Goal: Find specific page/section: Find specific page/section

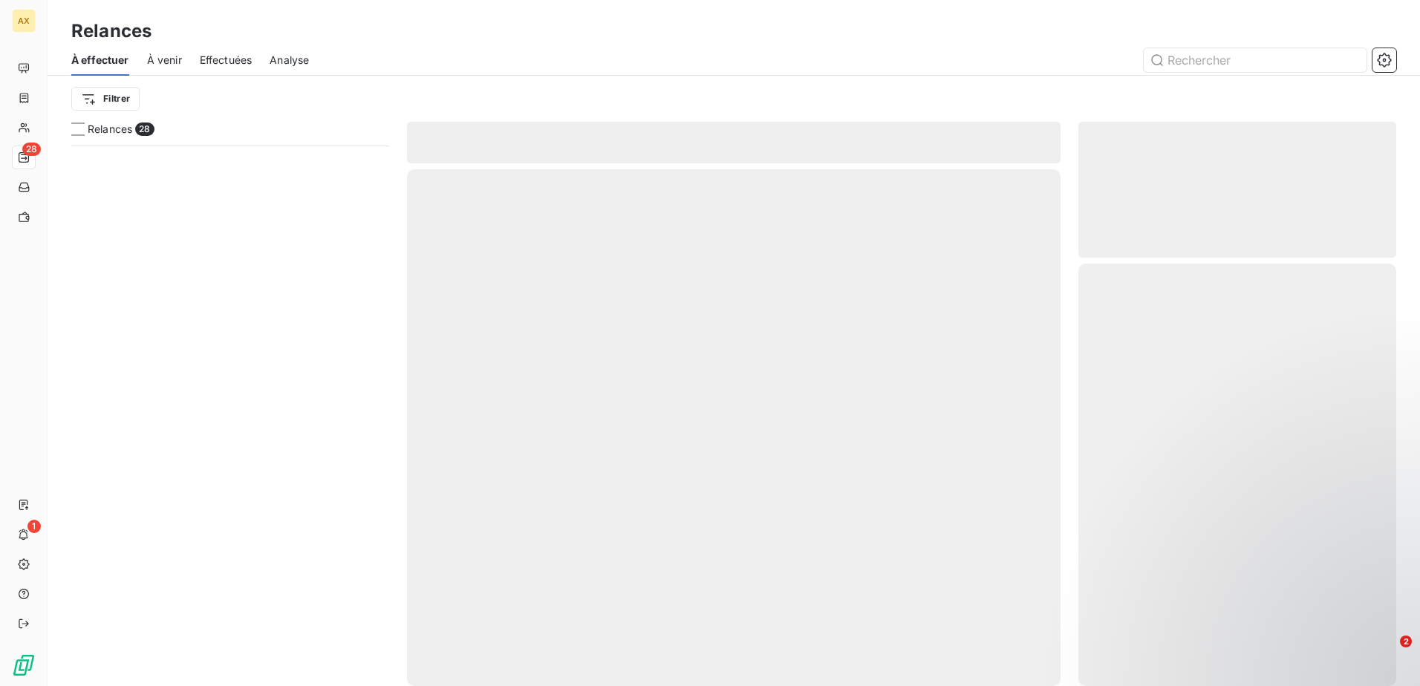
scroll to position [529, 307]
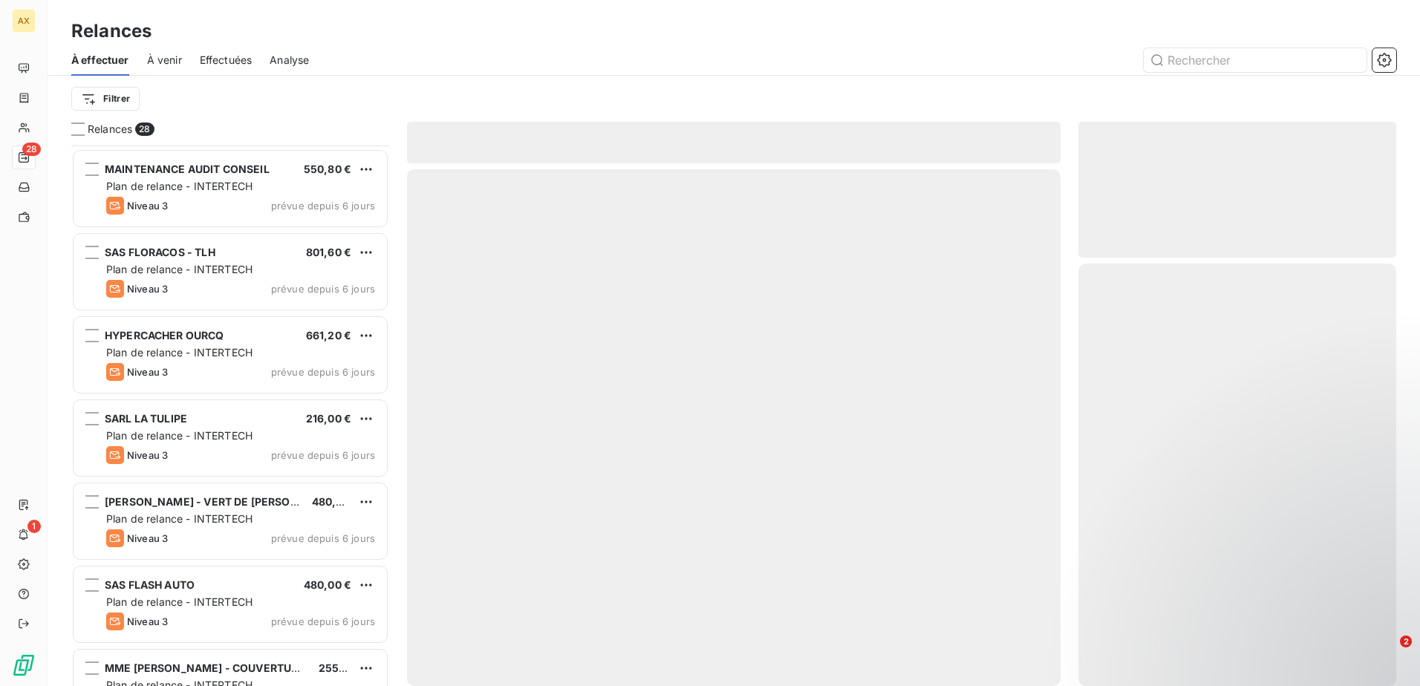
click at [494, 59] on div at bounding box center [861, 60] width 1069 height 24
click at [1223, 67] on input "text" at bounding box center [1254, 60] width 223 height 24
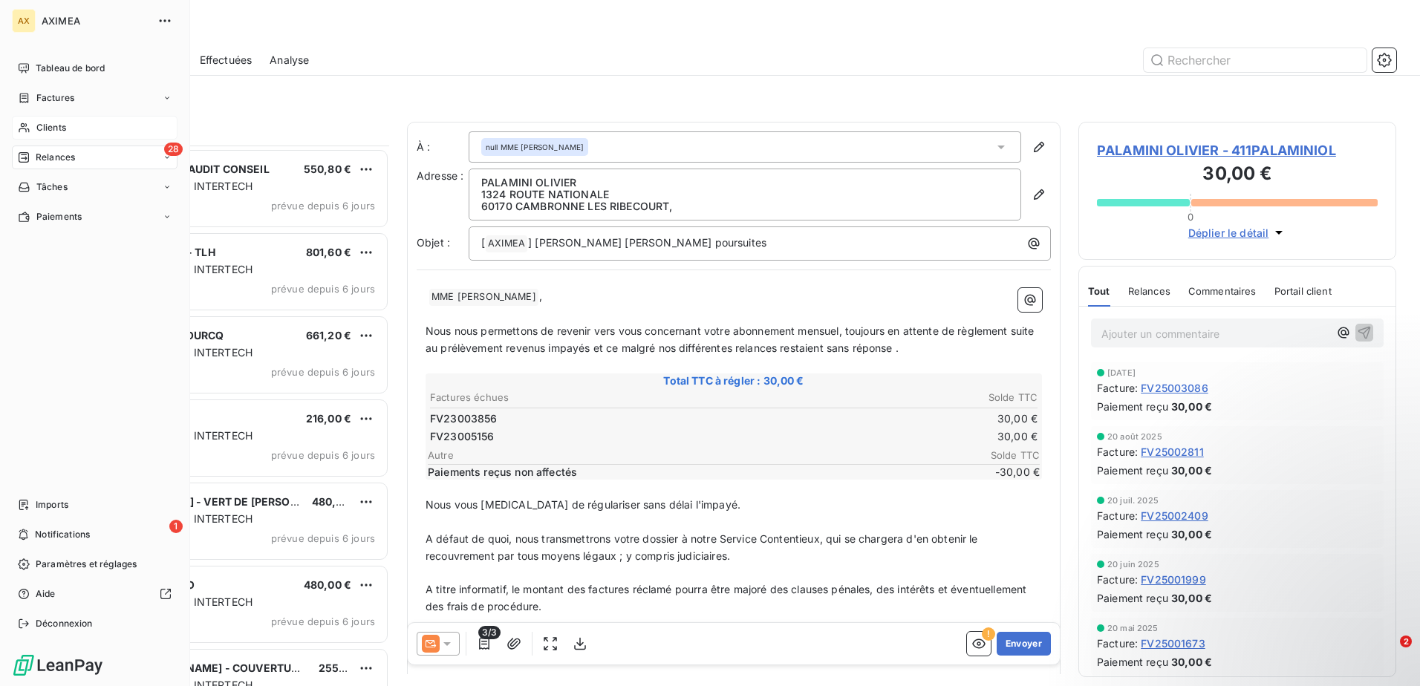
click at [45, 129] on span "Clients" at bounding box center [51, 127] width 30 height 13
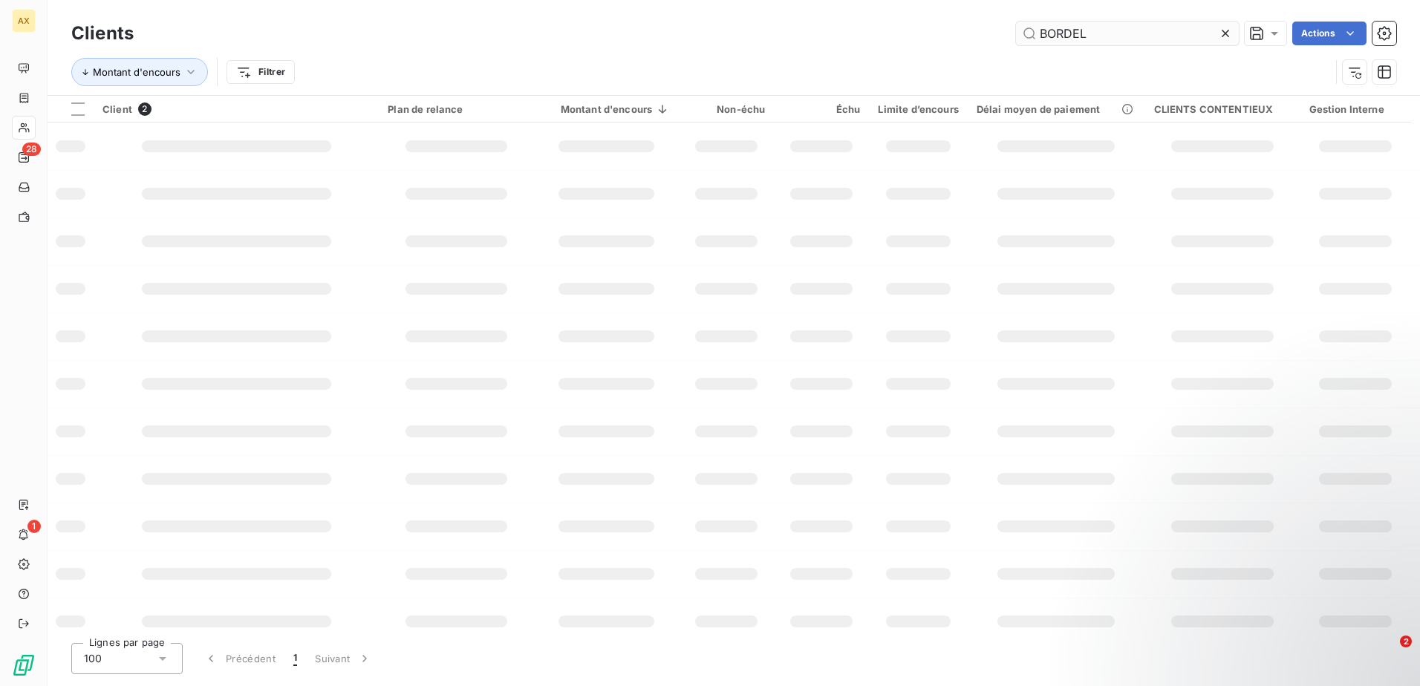
click at [1108, 34] on input "BORDEL" at bounding box center [1127, 34] width 223 height 24
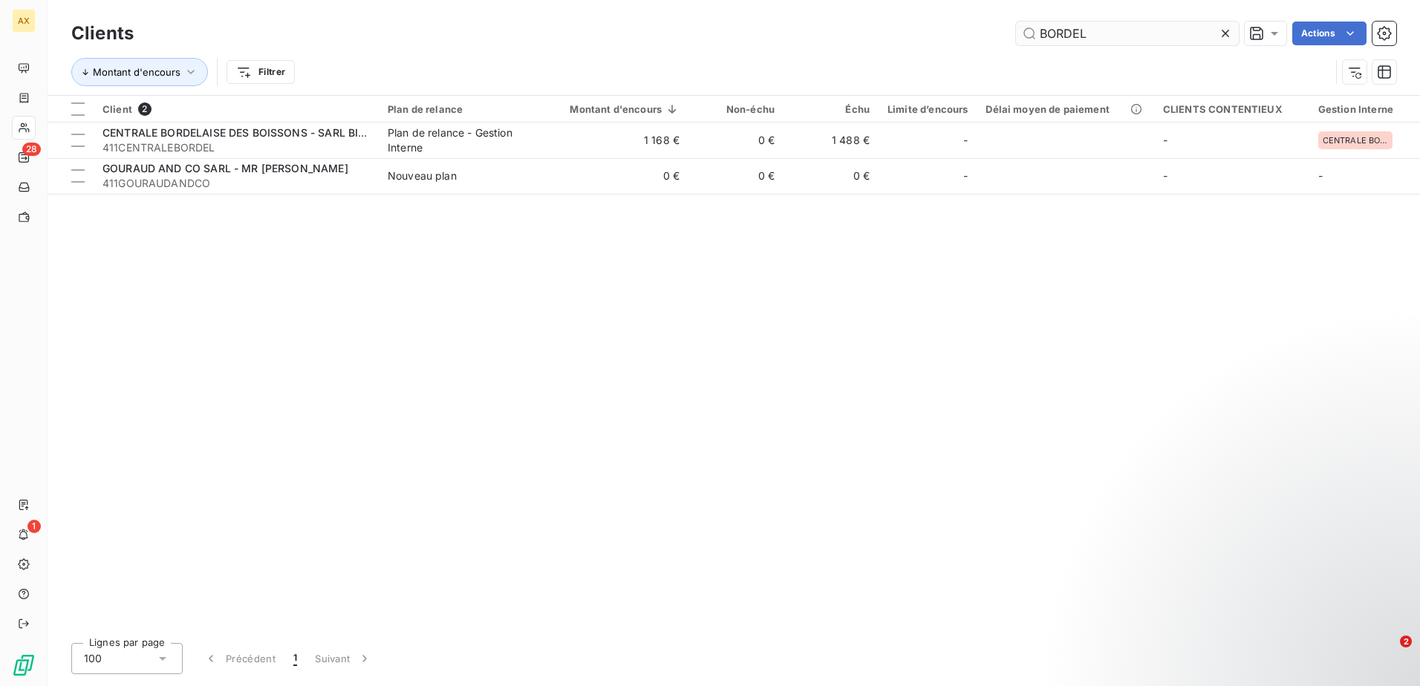
click at [1108, 34] on input "BORDEL" at bounding box center [1127, 34] width 223 height 24
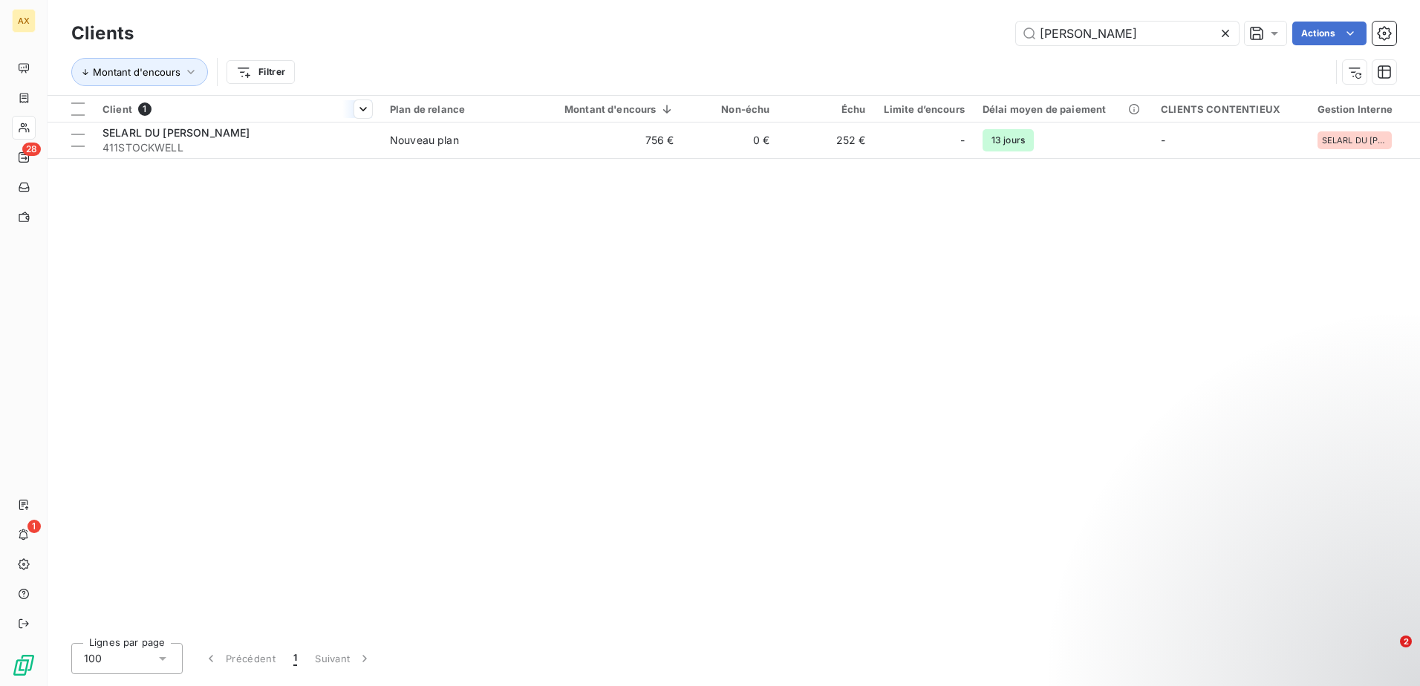
type input "[PERSON_NAME]"
click at [157, 120] on th "Client 1" at bounding box center [237, 109] width 287 height 27
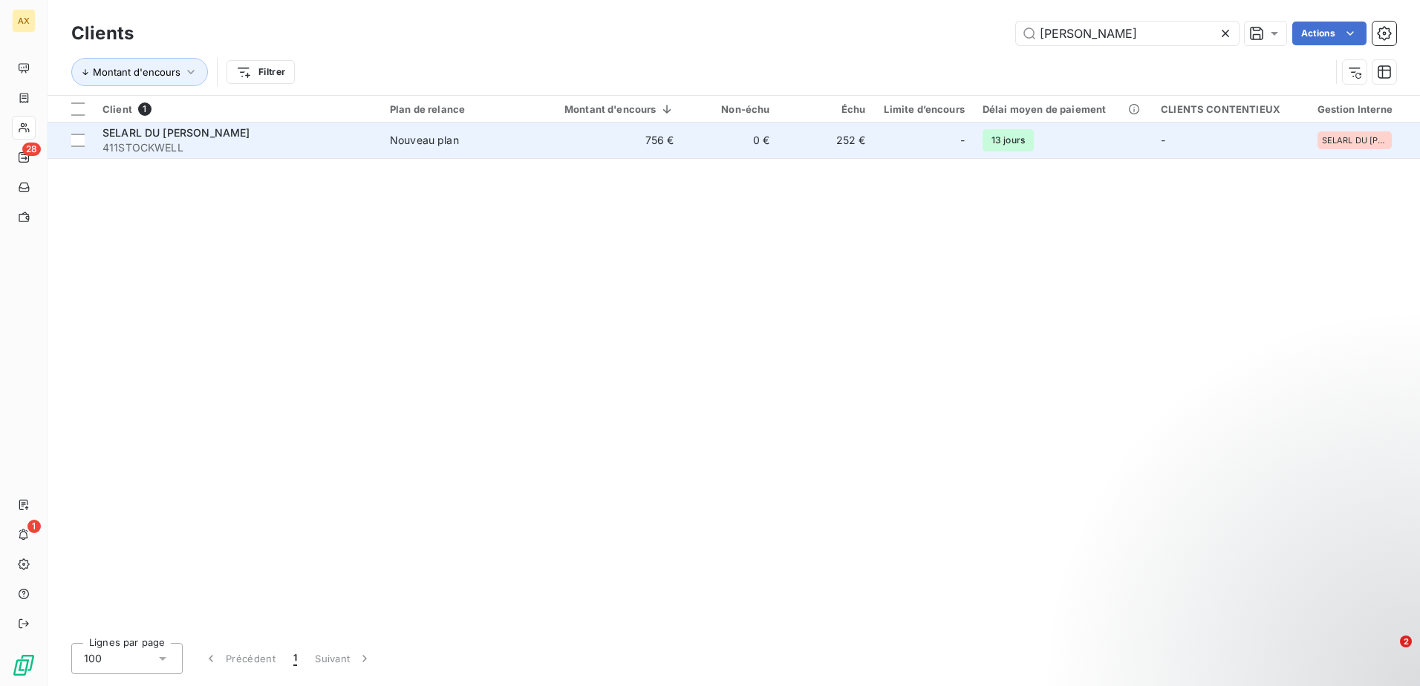
click at [167, 135] on span "SELARL DU [PERSON_NAME]" at bounding box center [175, 132] width 147 height 13
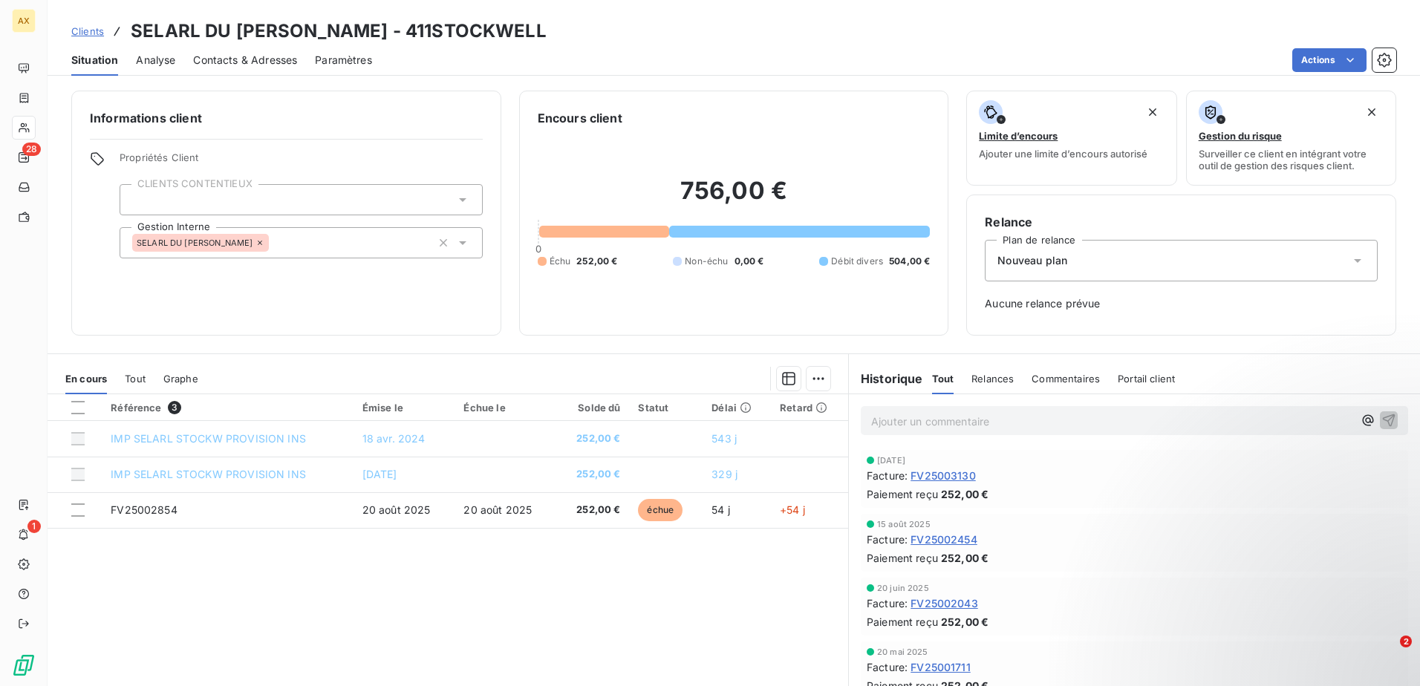
click at [582, 563] on div "Référence 3 Émise le Échue le Solde dû Statut Délai Retard IMP SELARL STOCKW PR…" at bounding box center [448, 537] width 800 height 286
click at [255, 51] on div "Contacts & Adresses" at bounding box center [245, 60] width 104 height 31
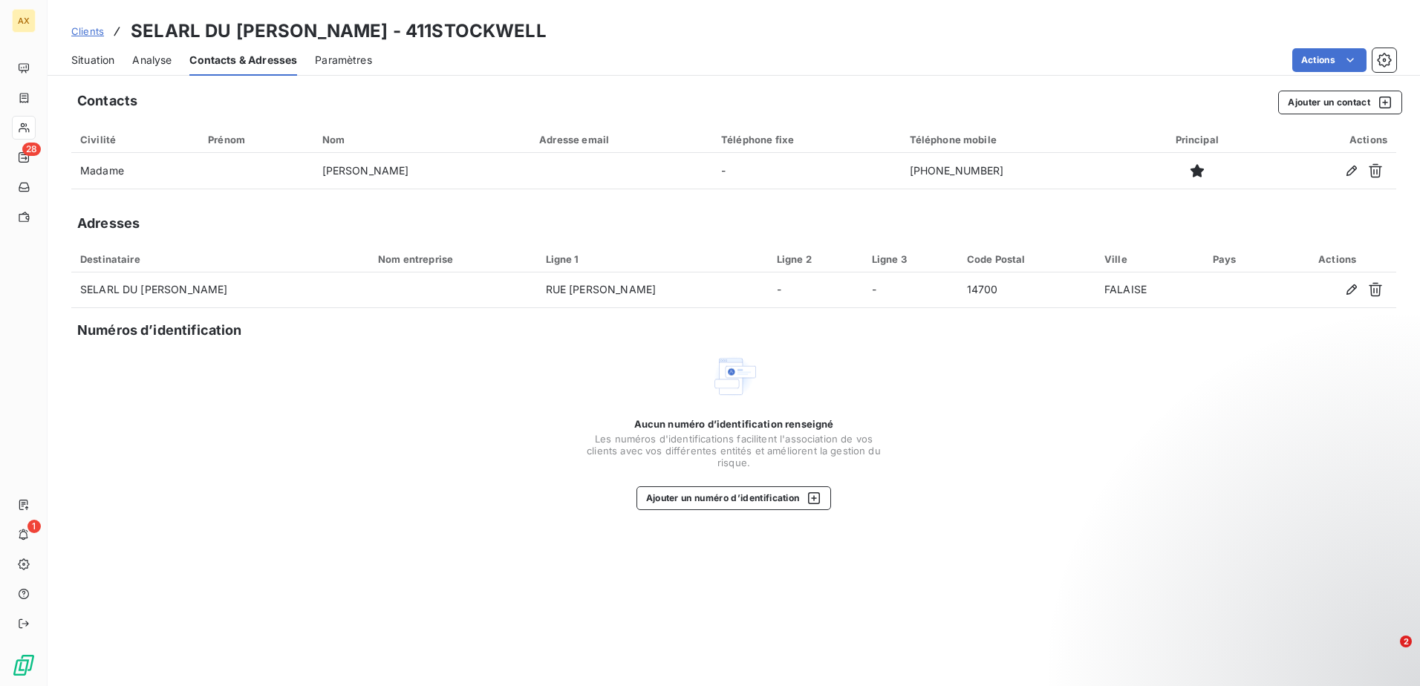
click at [74, 36] on span "Clients" at bounding box center [87, 31] width 33 height 12
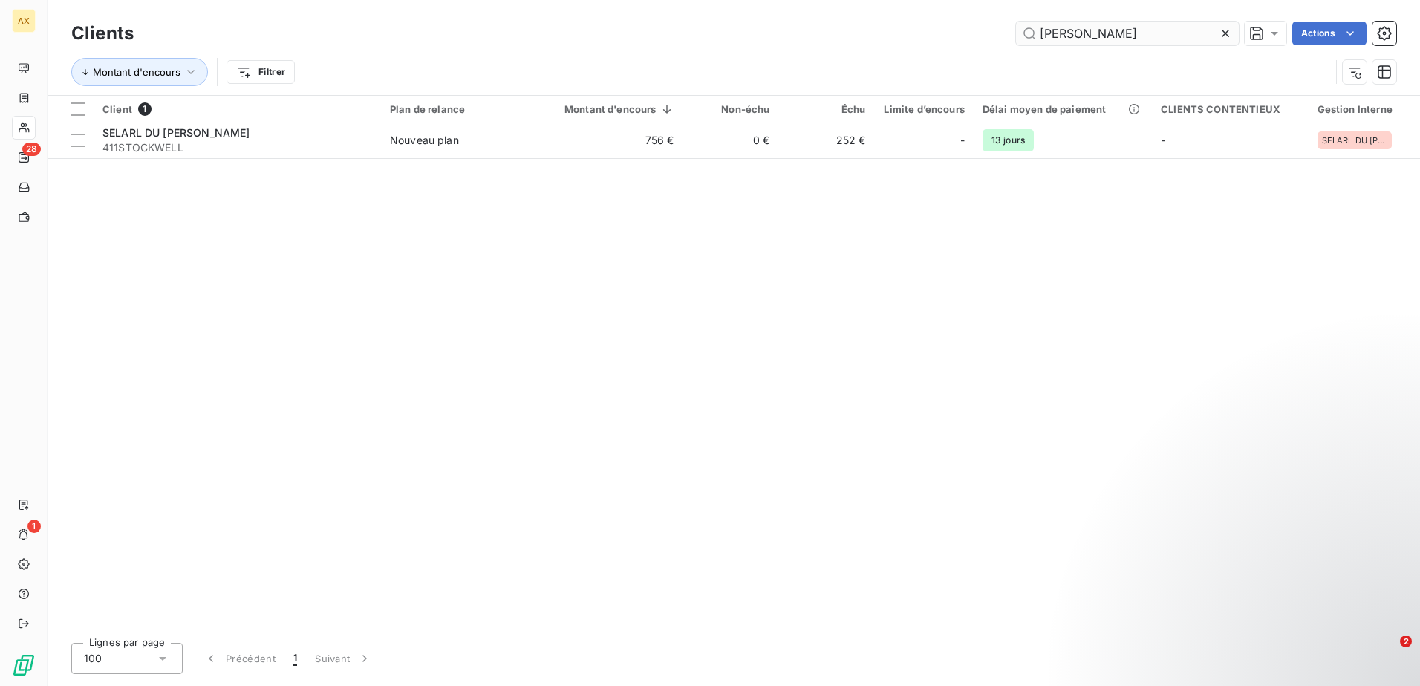
click at [1116, 25] on input "[PERSON_NAME]" at bounding box center [1127, 34] width 223 height 24
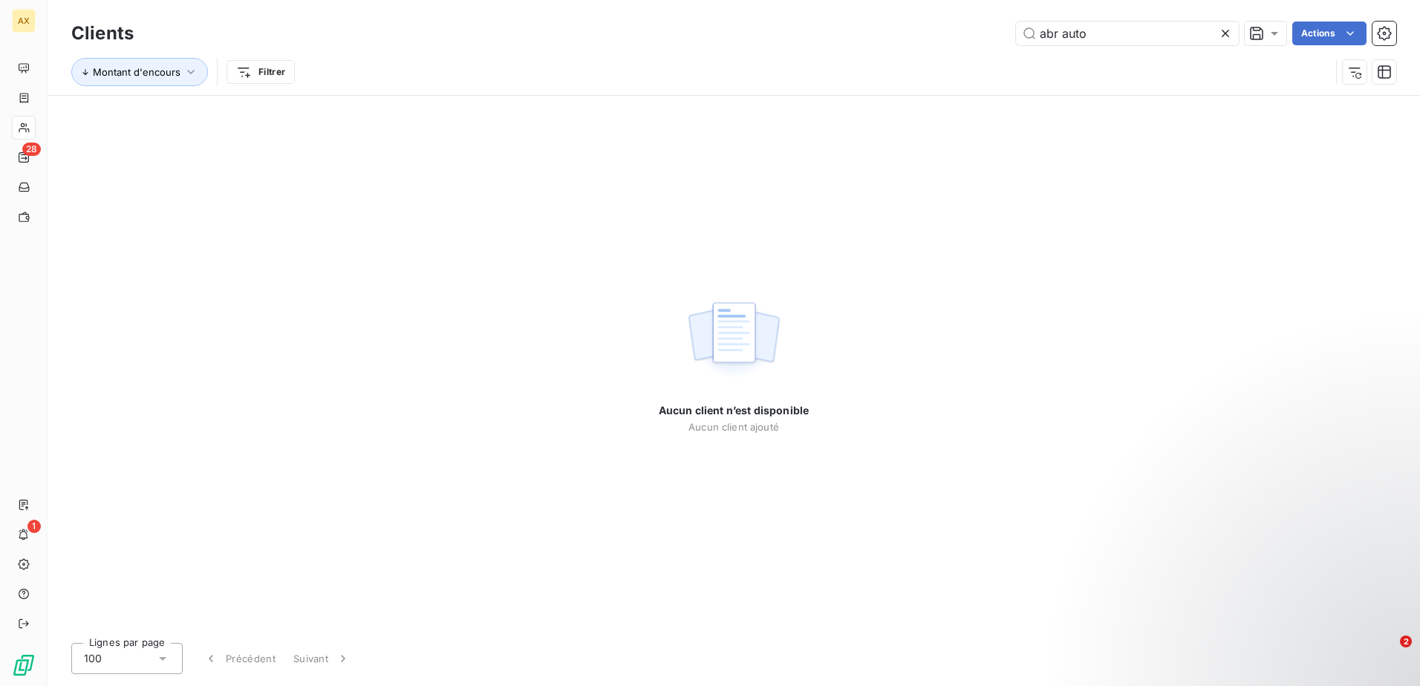
drag, startPoint x: 1130, startPoint y: 30, endPoint x: 857, endPoint y: 36, distance: 272.5
click at [857, 36] on div "abr auto Actions" at bounding box center [773, 34] width 1244 height 24
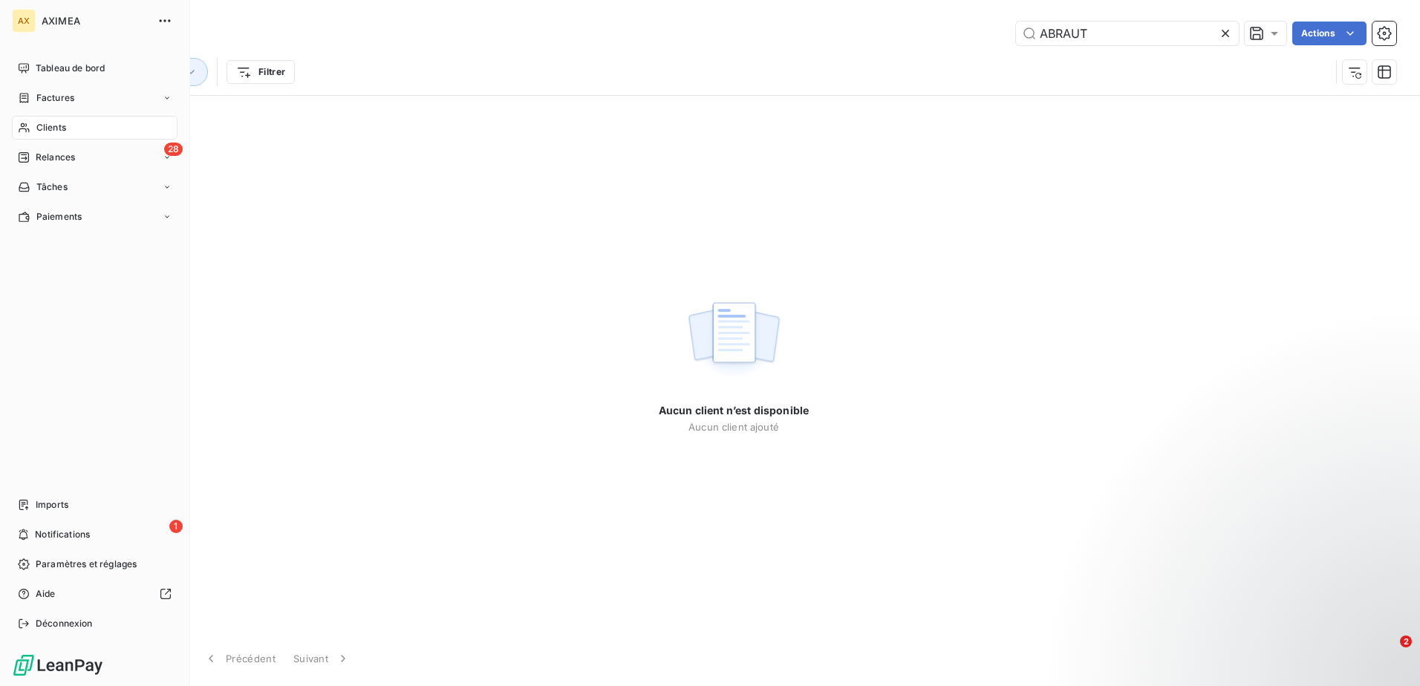
click at [25, 125] on icon at bounding box center [24, 128] width 13 height 12
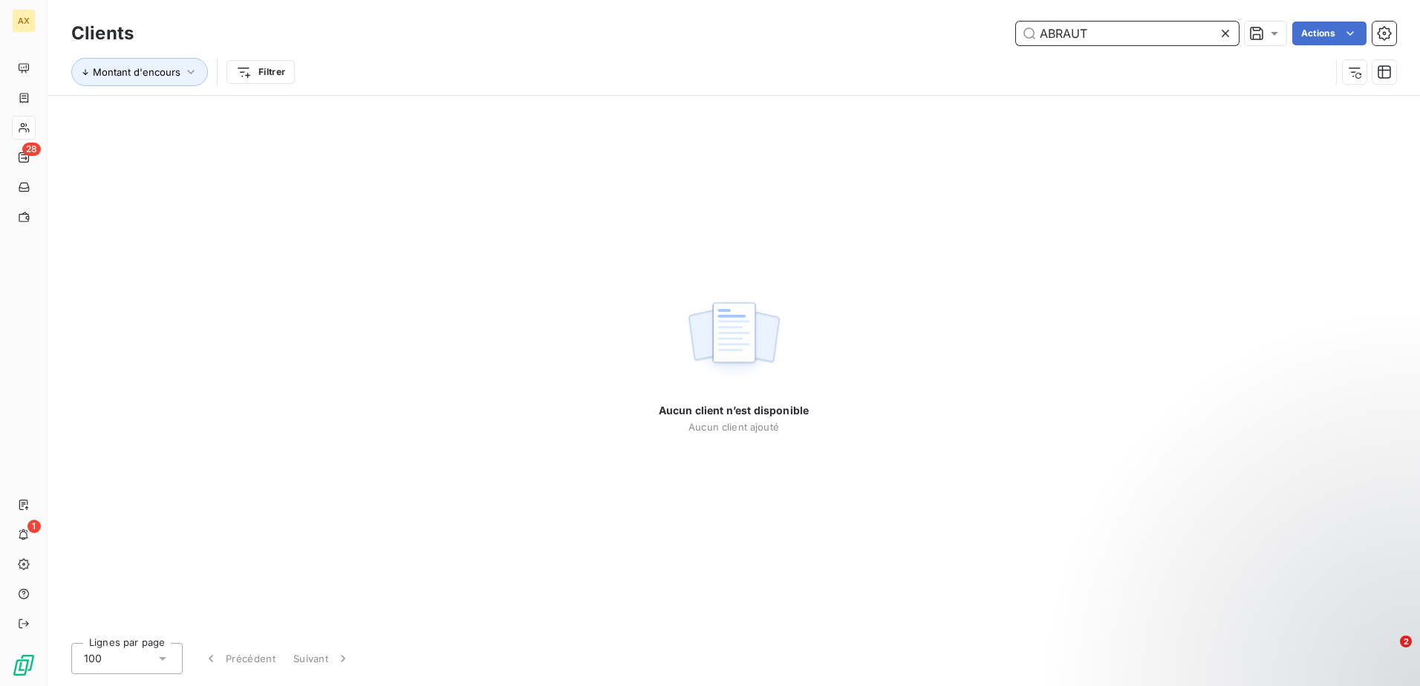
click at [1096, 37] on input "ABRAUT" at bounding box center [1127, 34] width 223 height 24
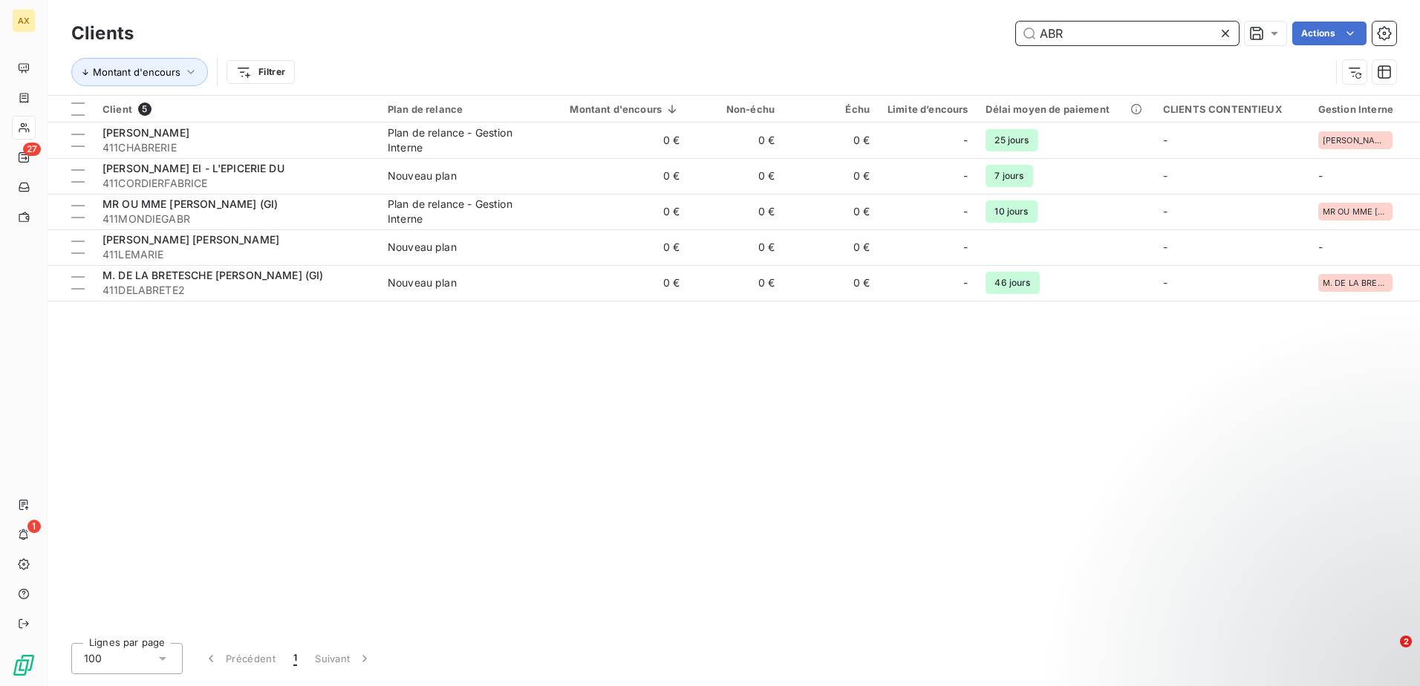
click at [1123, 35] on input "ABR" at bounding box center [1127, 34] width 223 height 24
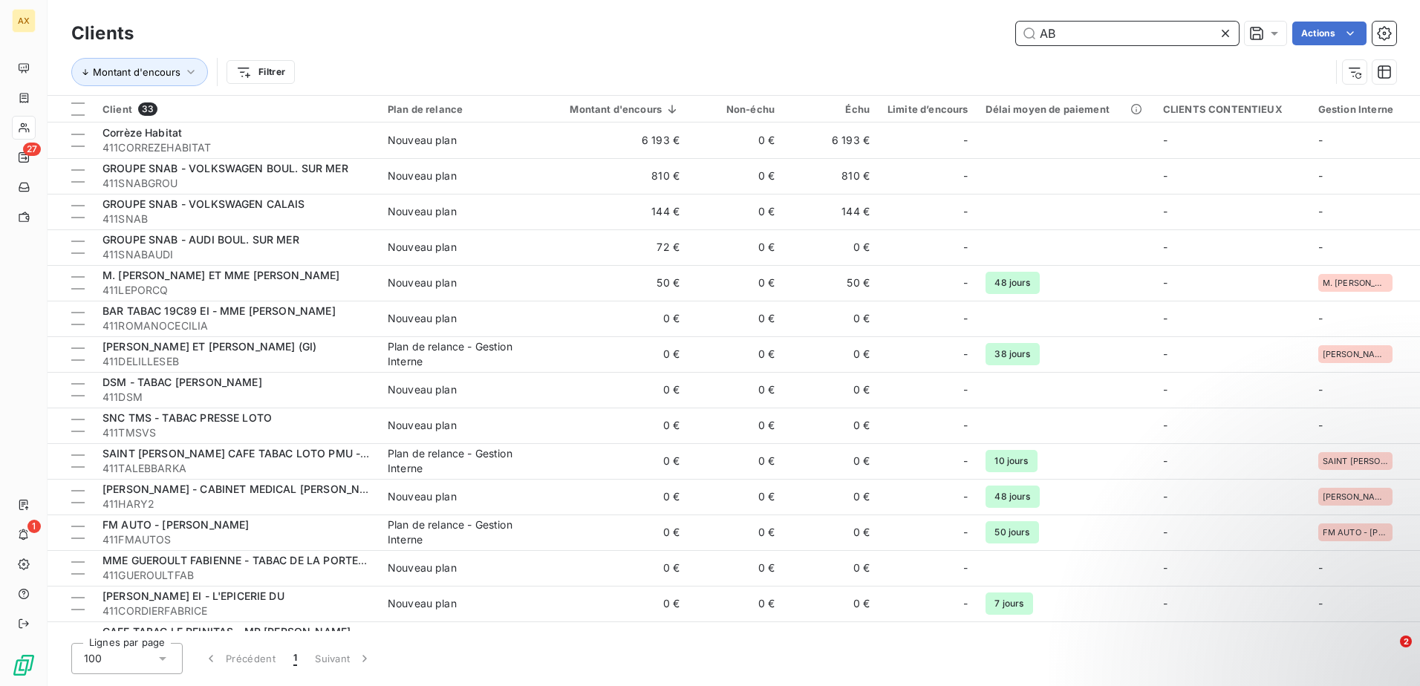
click at [1133, 31] on input "AB" at bounding box center [1127, 34] width 223 height 24
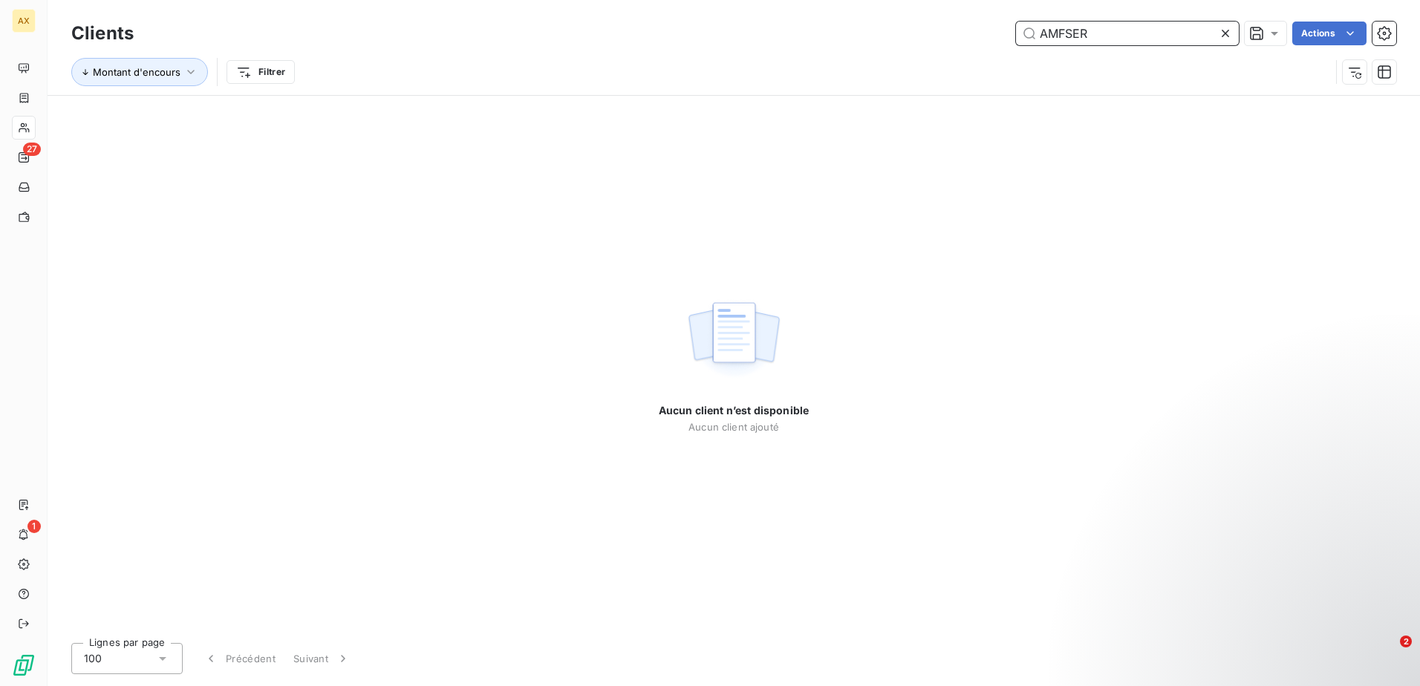
drag, startPoint x: 1119, startPoint y: 35, endPoint x: 926, endPoint y: 32, distance: 193.1
click at [926, 32] on div "AMFSER Actions" at bounding box center [773, 34] width 1244 height 24
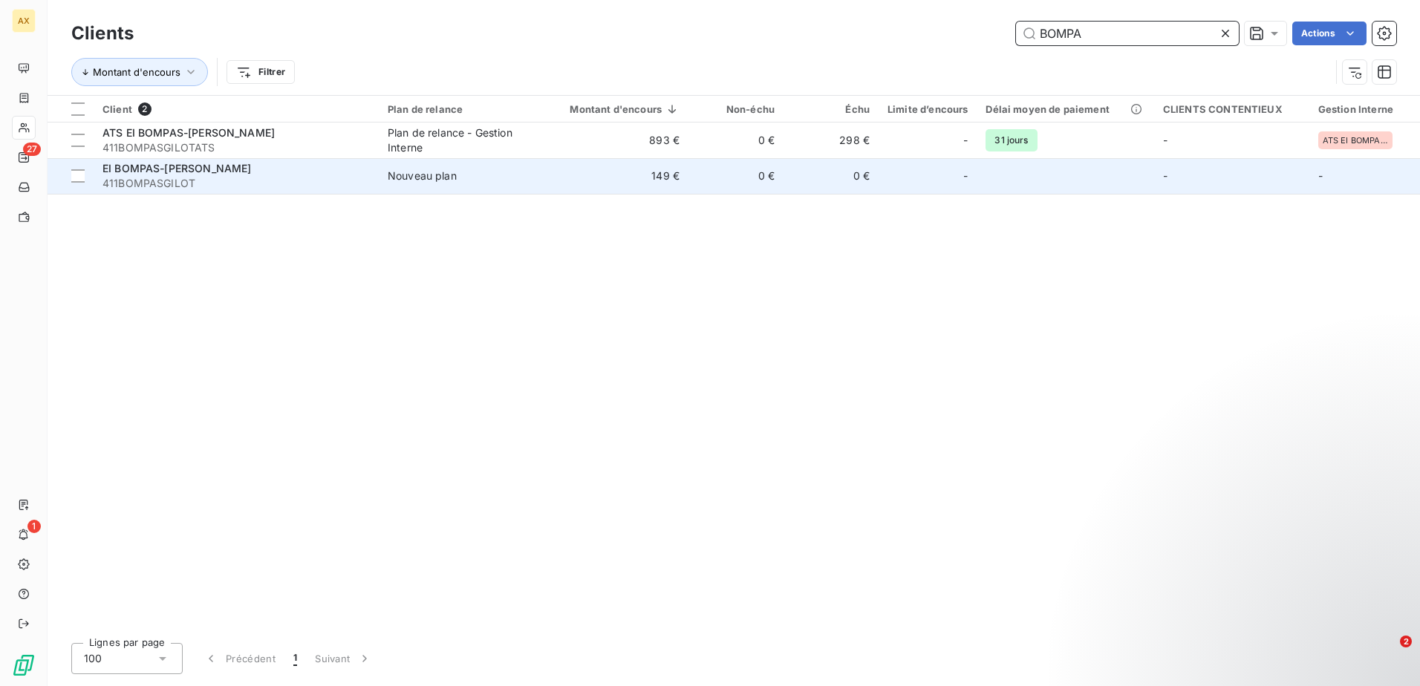
type input "BOMPA"
click at [212, 172] on span "EI BOMPAS-[PERSON_NAME]" at bounding box center [176, 168] width 148 height 13
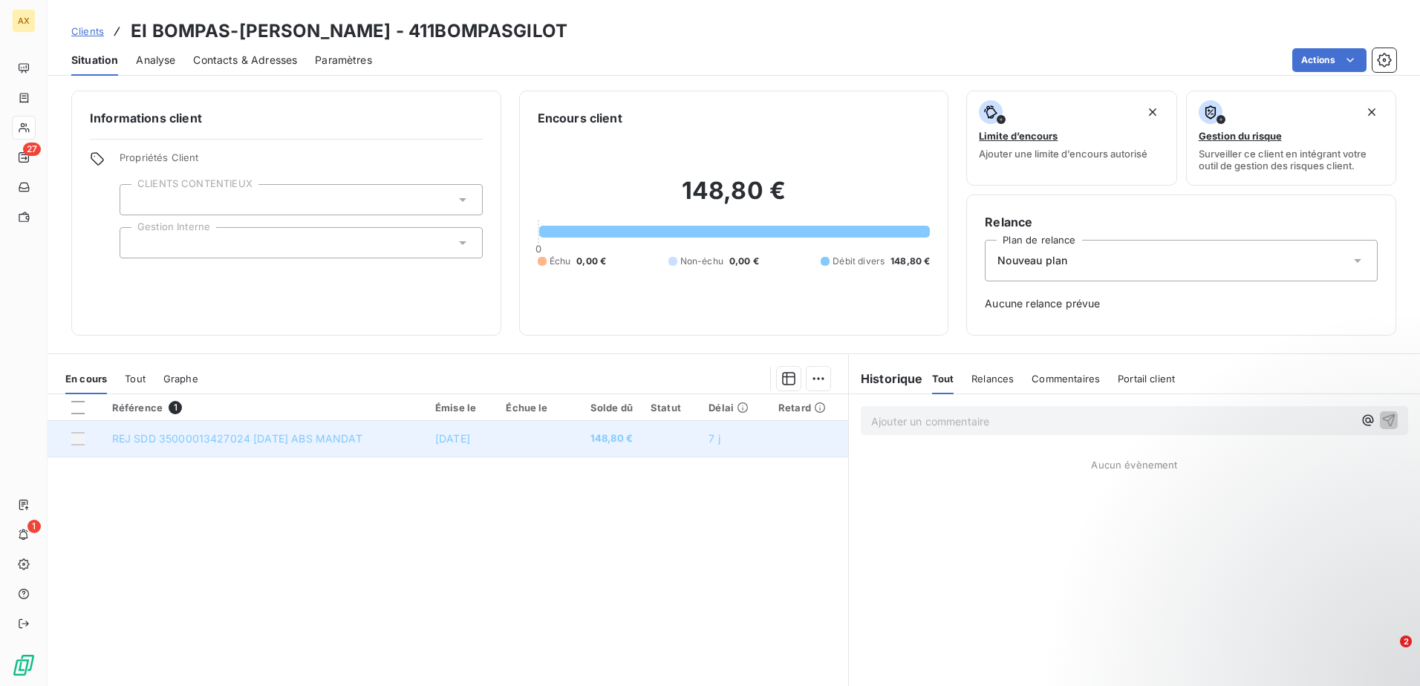
click at [283, 431] on td "REJ SDD 35000013427024 [DATE] ABS MANDAT" at bounding box center [264, 439] width 323 height 36
click at [290, 440] on span "REJ SDD 35000013427024 [DATE] ABS MANDAT" at bounding box center [237, 438] width 250 height 13
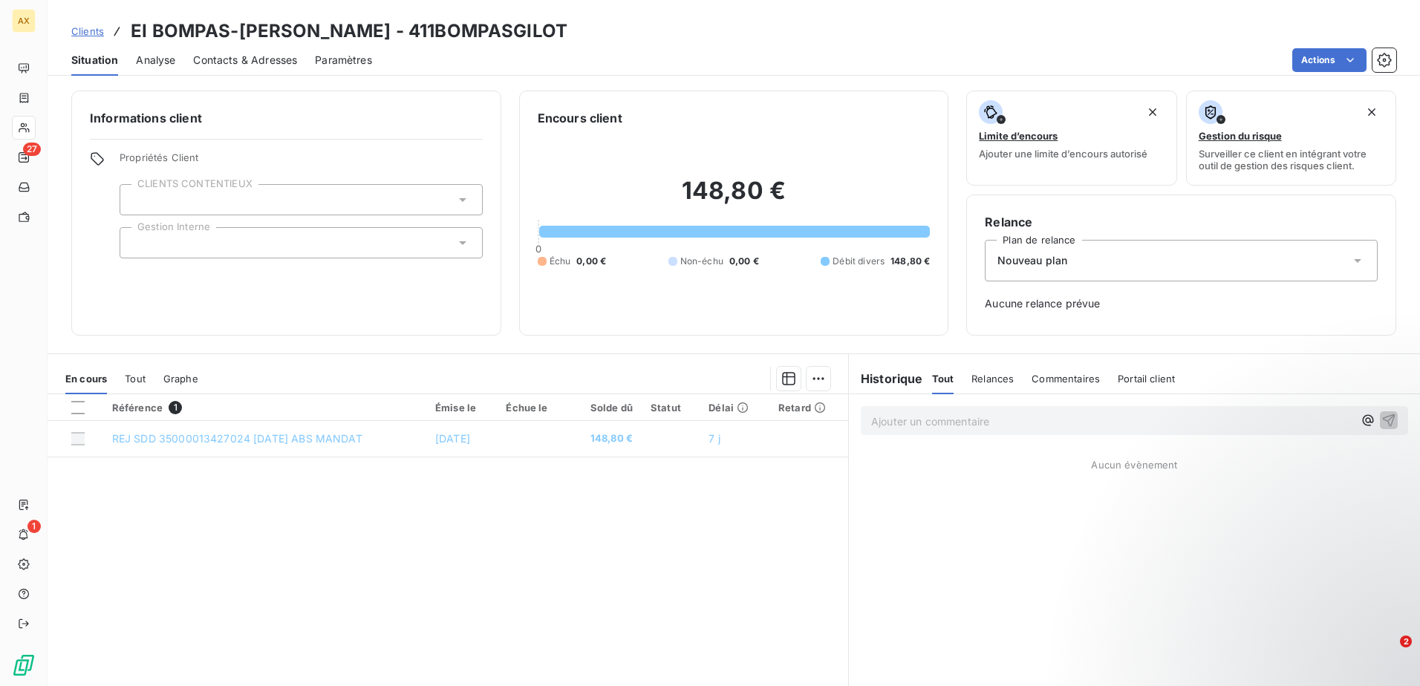
click at [82, 30] on span "Clients" at bounding box center [87, 31] width 33 height 12
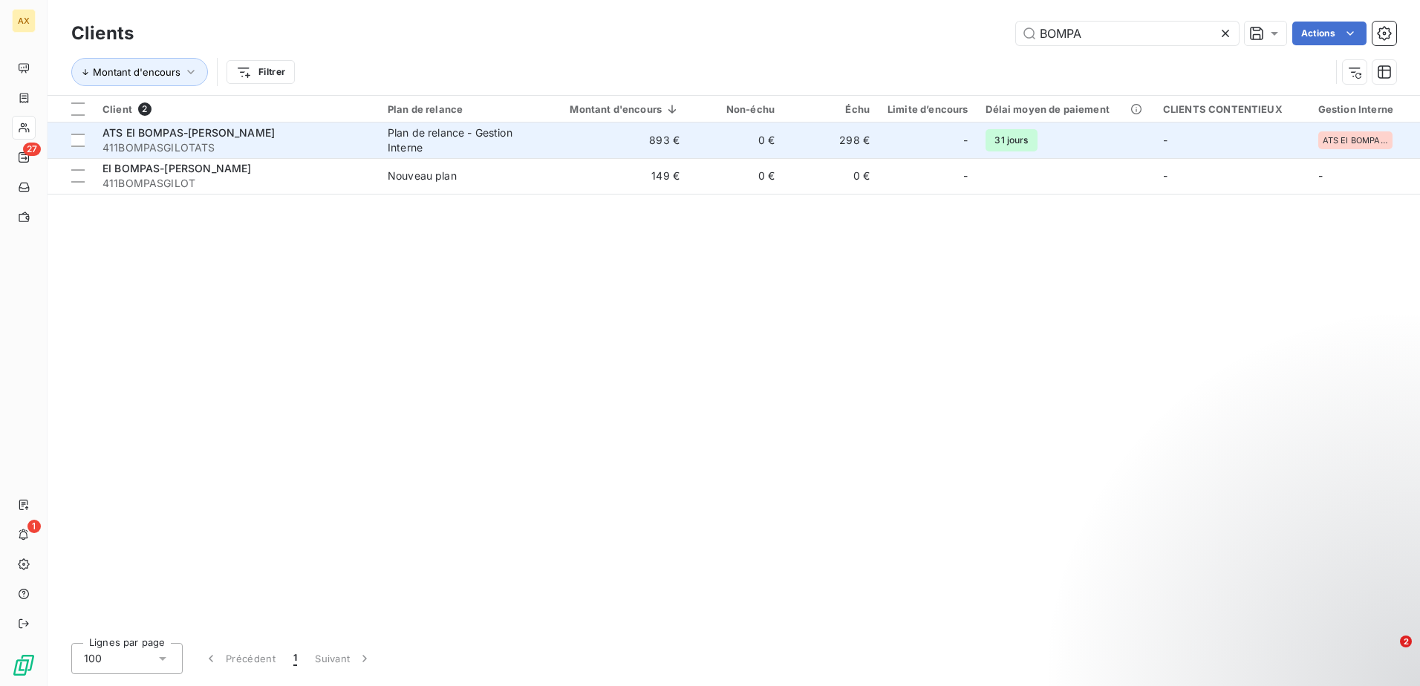
click at [160, 146] on span "411BOMPASGILOTATS" at bounding box center [235, 147] width 267 height 15
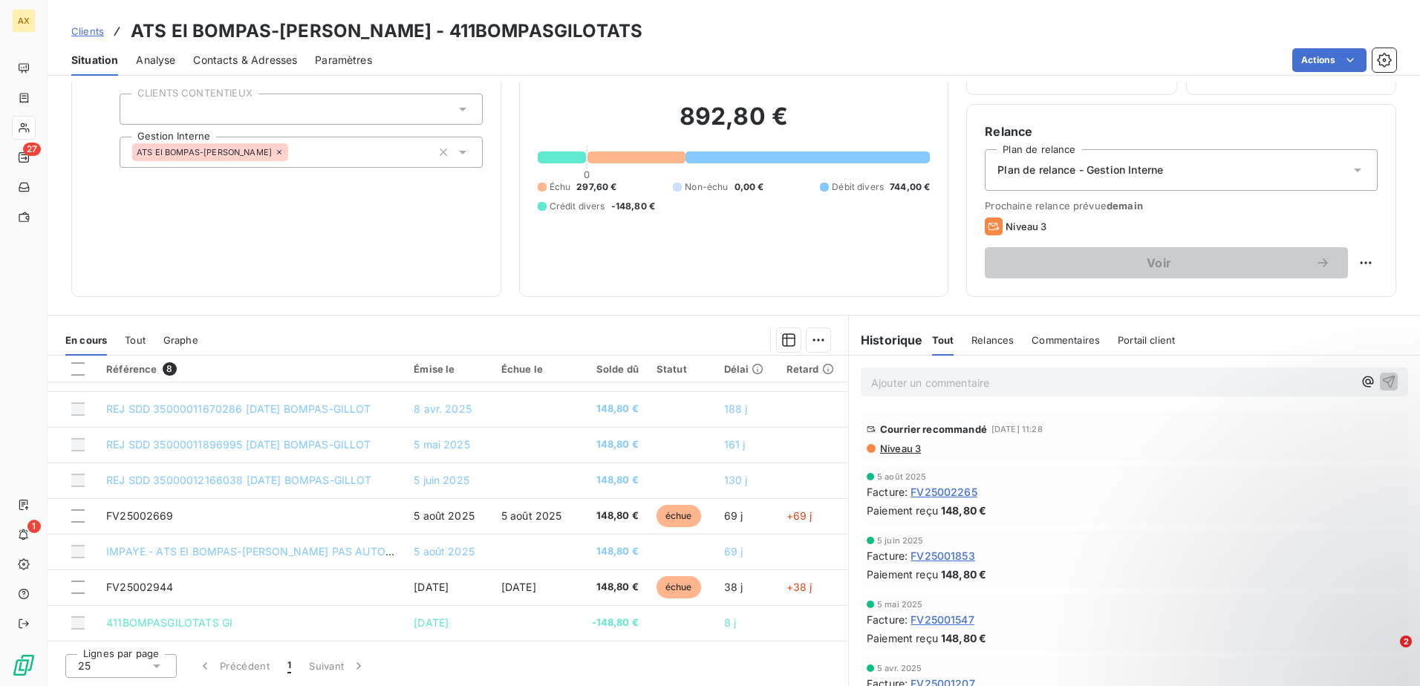
click at [74, 30] on span "Clients" at bounding box center [87, 31] width 33 height 12
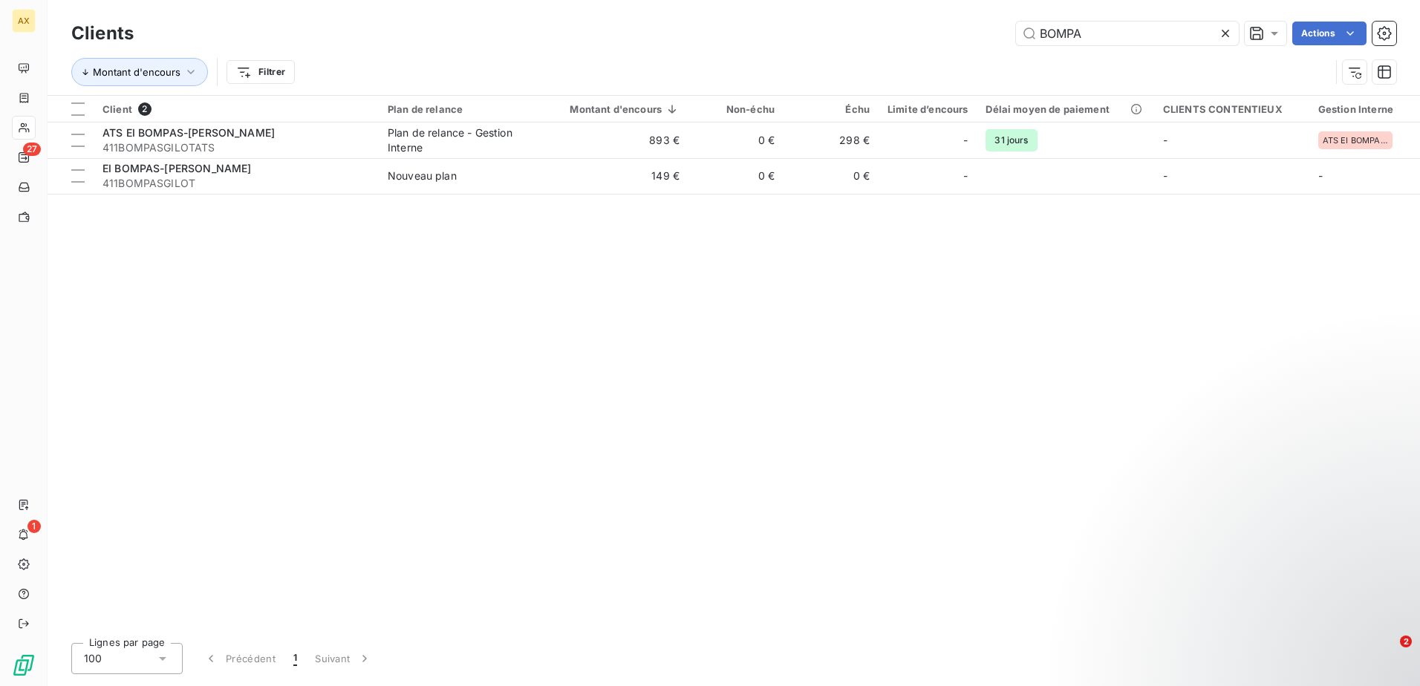
drag, startPoint x: 1097, startPoint y: 30, endPoint x: 927, endPoint y: 30, distance: 169.3
click at [927, 30] on div "BOMPA Actions" at bounding box center [773, 34] width 1244 height 24
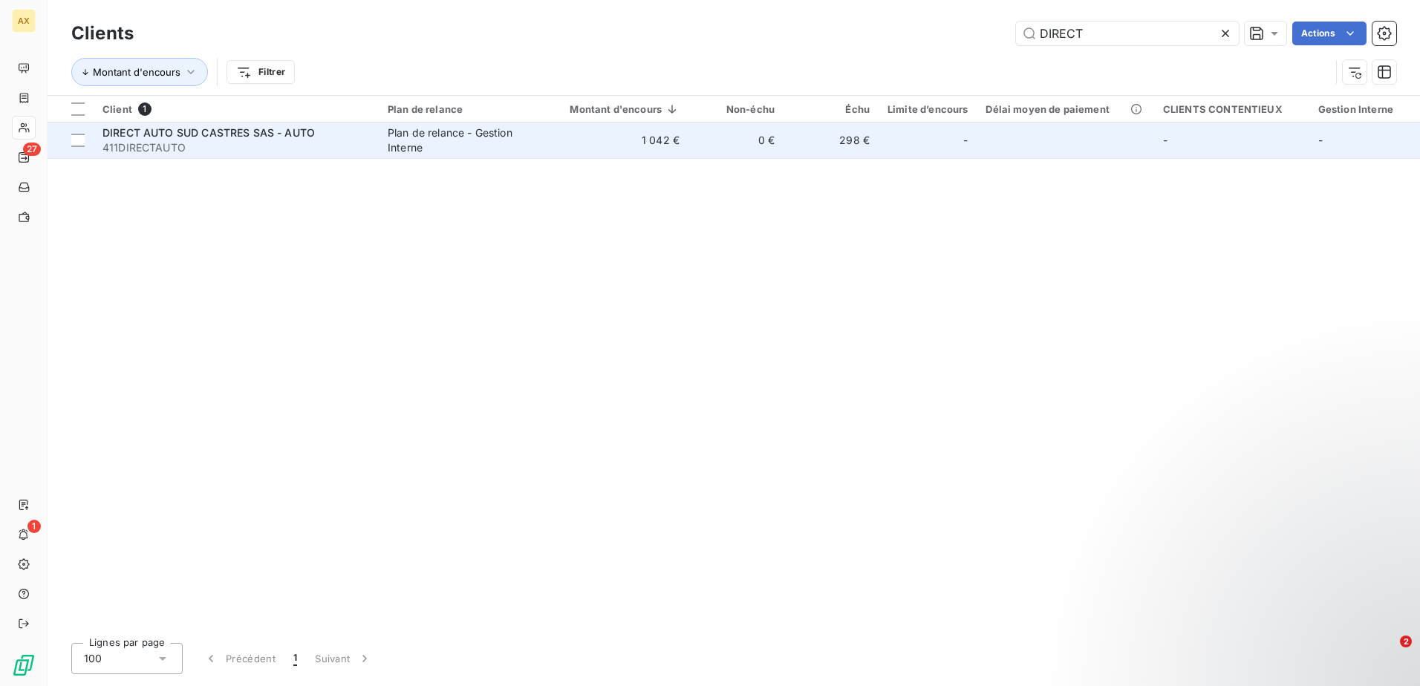
type input "DIRECT"
click at [206, 135] on span "DIRECT AUTO SUD CASTRES SAS - AUTO" at bounding box center [208, 132] width 212 height 13
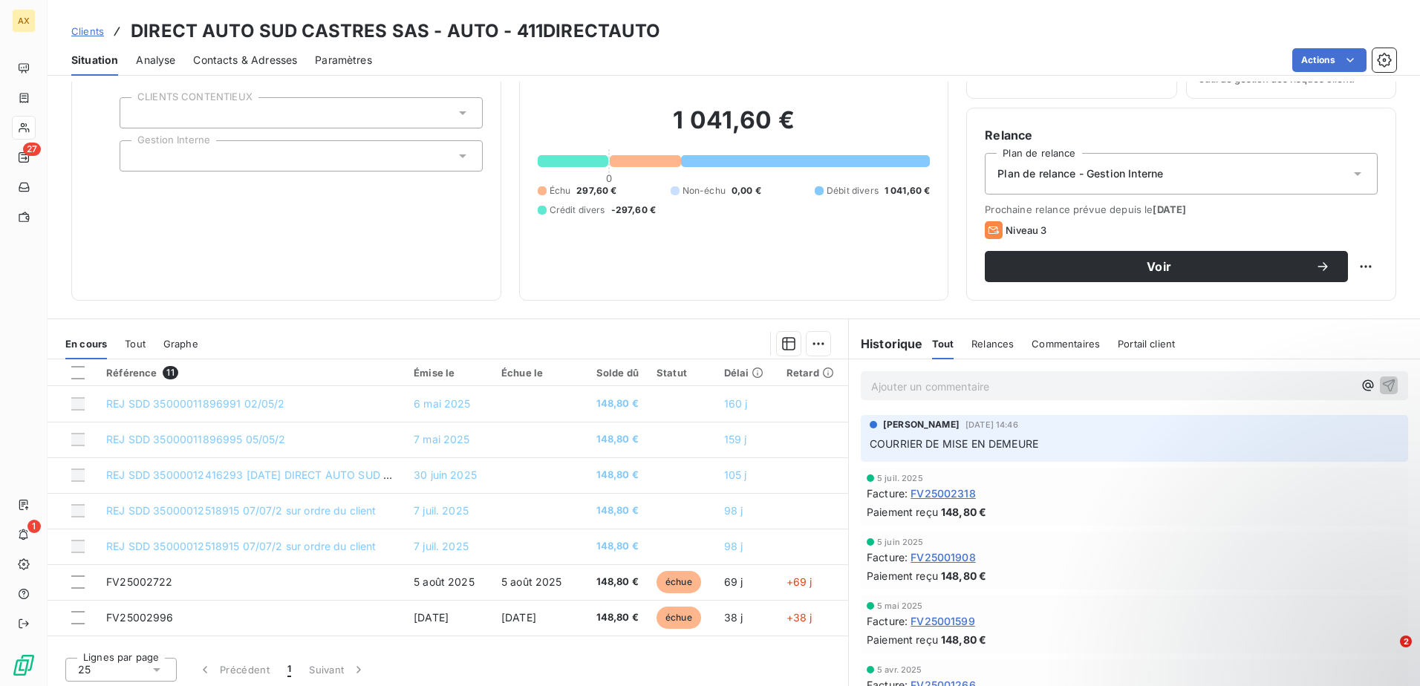
scroll to position [91, 0]
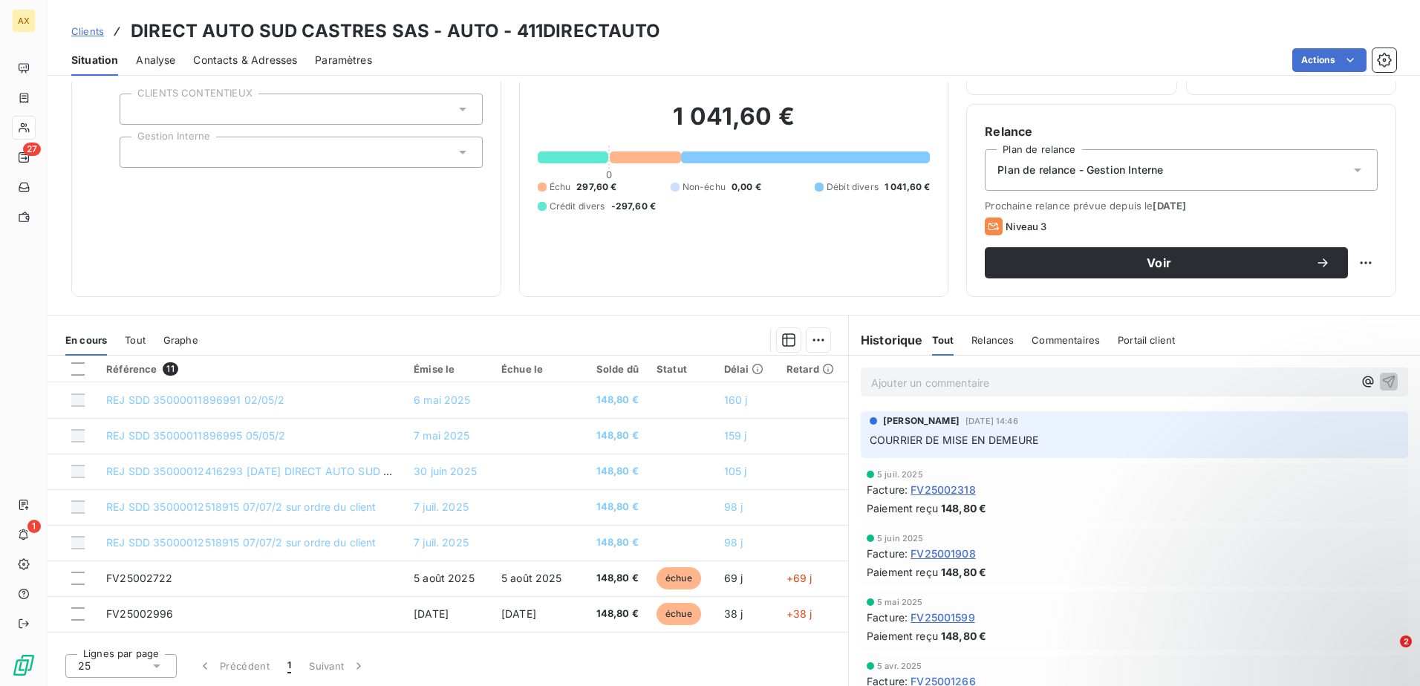
click at [92, 33] on span "Clients" at bounding box center [87, 31] width 33 height 12
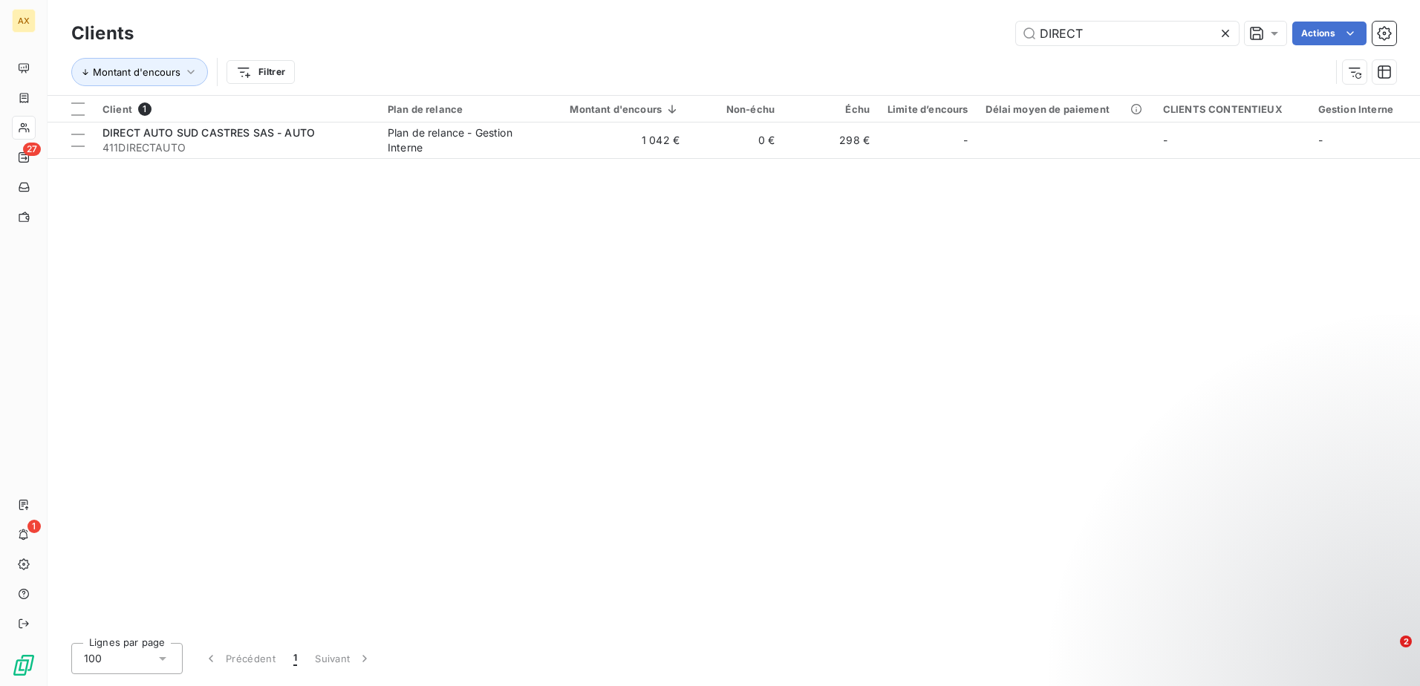
drag, startPoint x: 1144, startPoint y: 29, endPoint x: 965, endPoint y: 27, distance: 178.9
click at [1016, 30] on input "DIRECT" at bounding box center [1127, 34] width 223 height 24
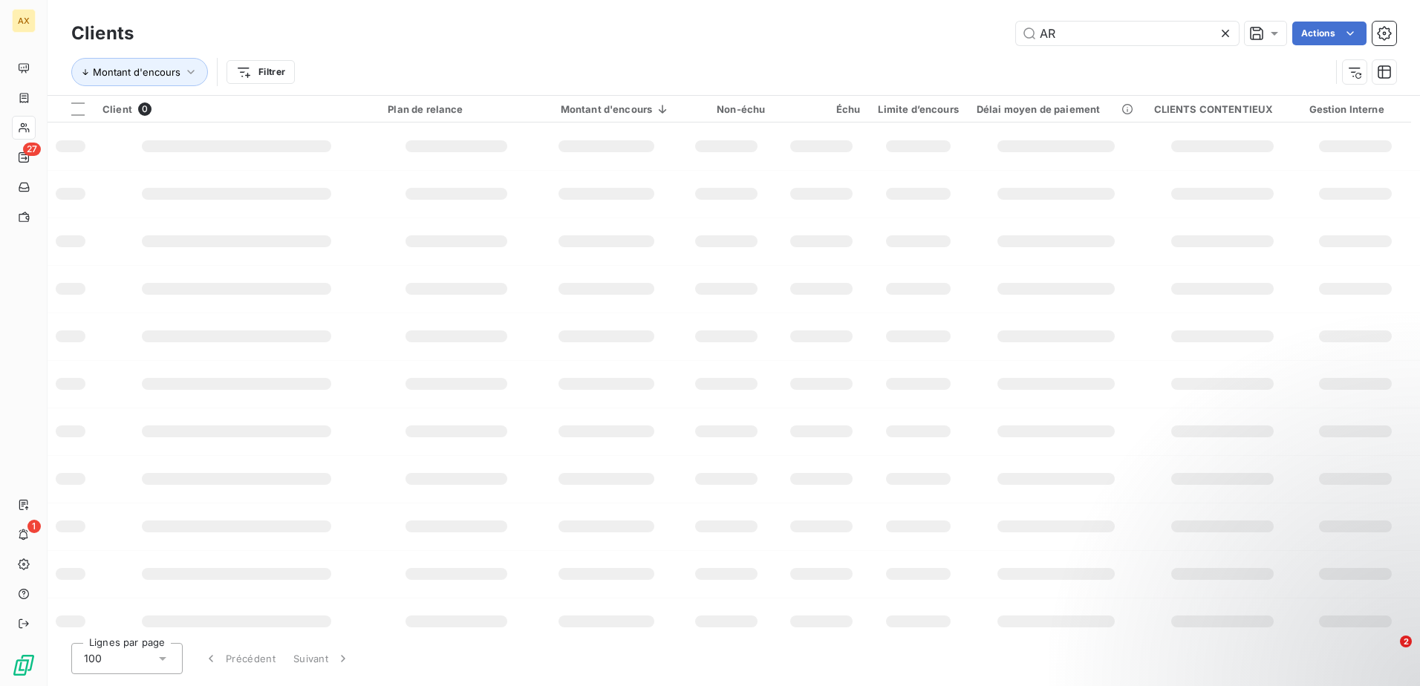
type input "A"
type input "B"
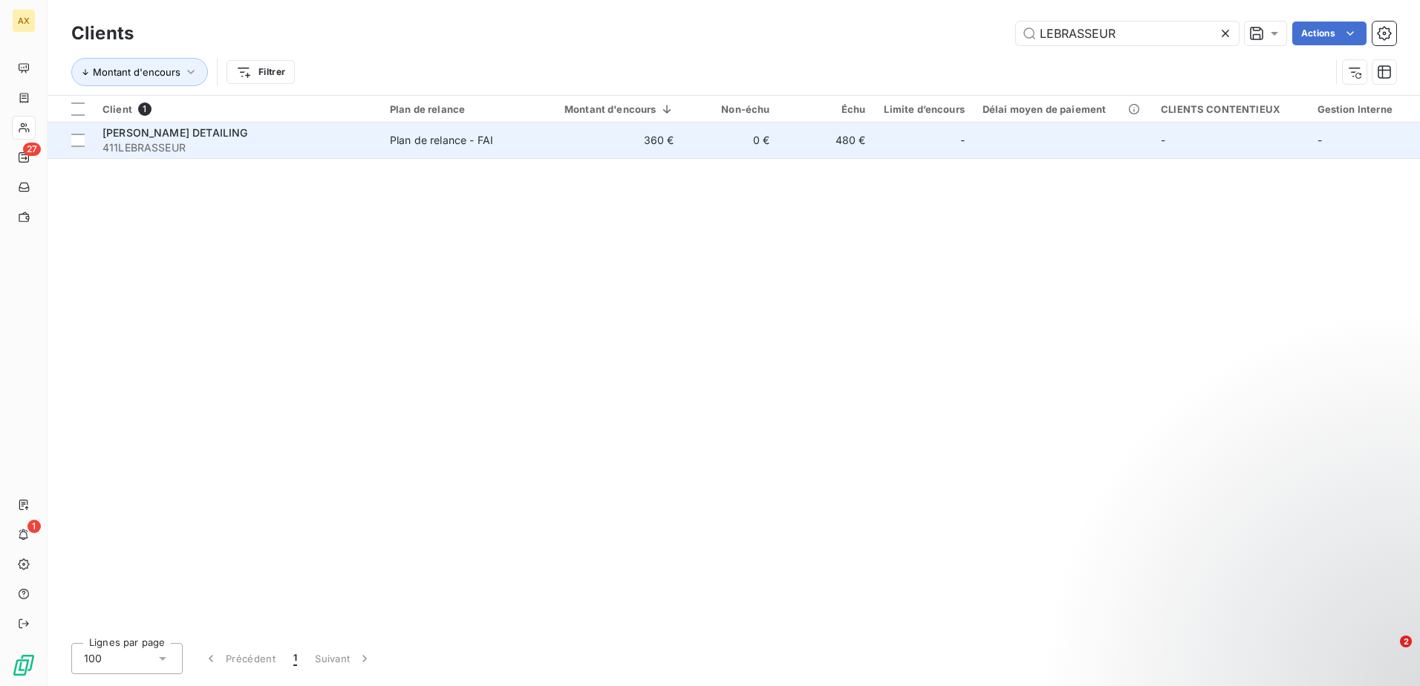
type input "LEBRASSEUR"
click at [272, 143] on span "411LEBRASSEUR" at bounding box center [236, 147] width 269 height 15
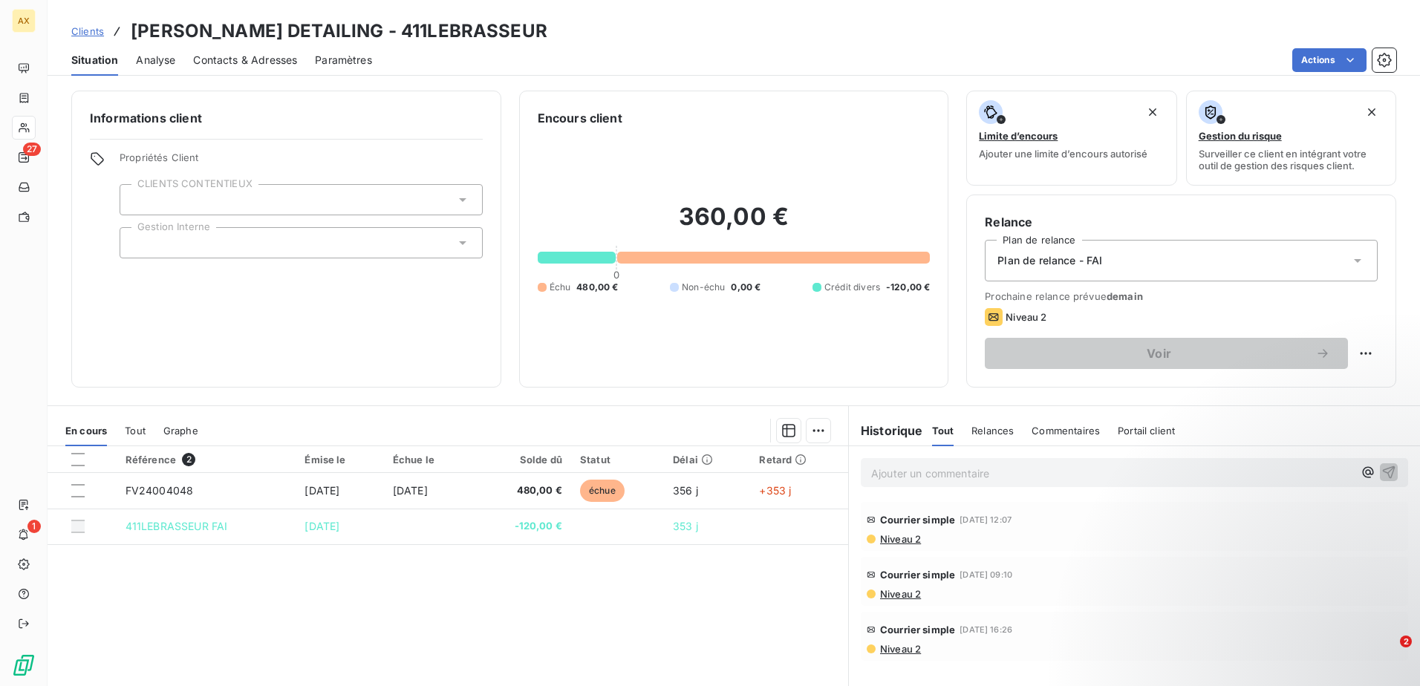
click at [76, 36] on span "Clients" at bounding box center [87, 31] width 33 height 12
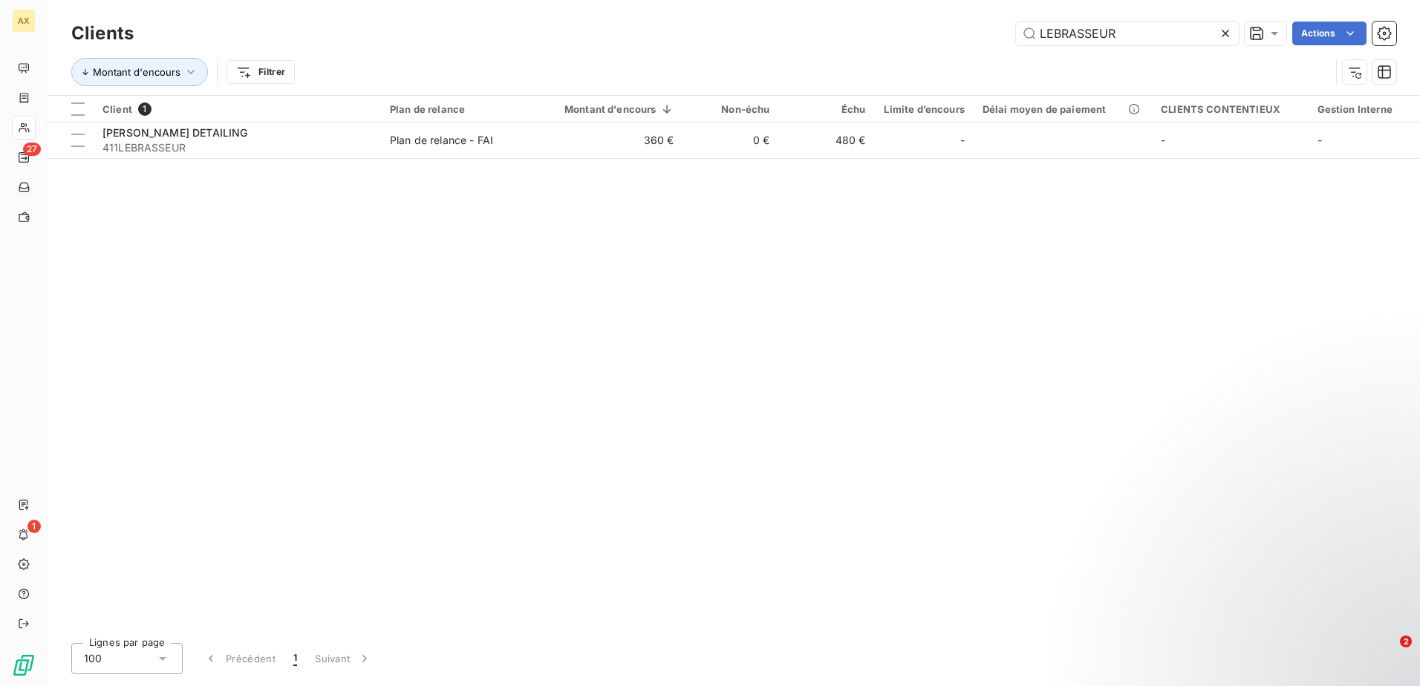
drag, startPoint x: 1166, startPoint y: 32, endPoint x: 814, endPoint y: 4, distance: 353.7
click at [814, 4] on div "Clients [PERSON_NAME] Actions Montant d'encours Filtrer" at bounding box center [734, 47] width 1372 height 95
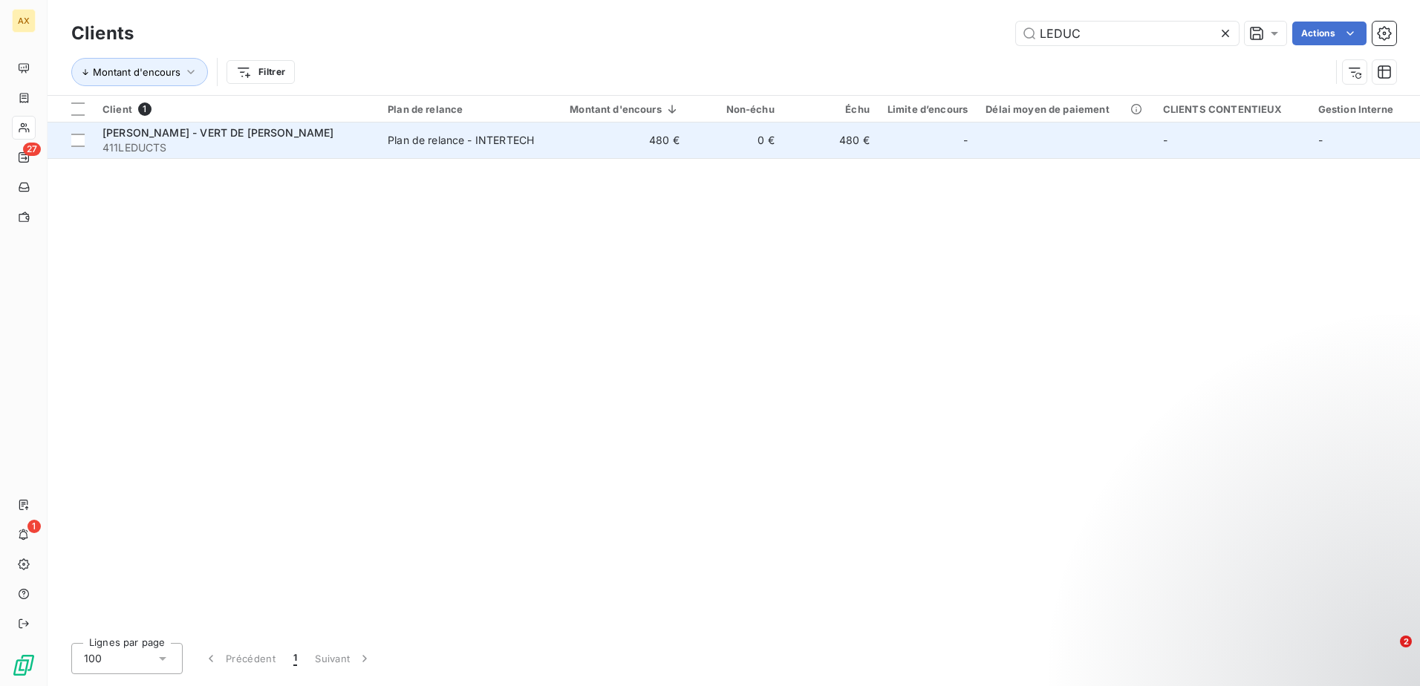
type input "LEDUC"
click at [204, 131] on span "[PERSON_NAME] - VERT DE [PERSON_NAME]" at bounding box center [218, 132] width 232 height 13
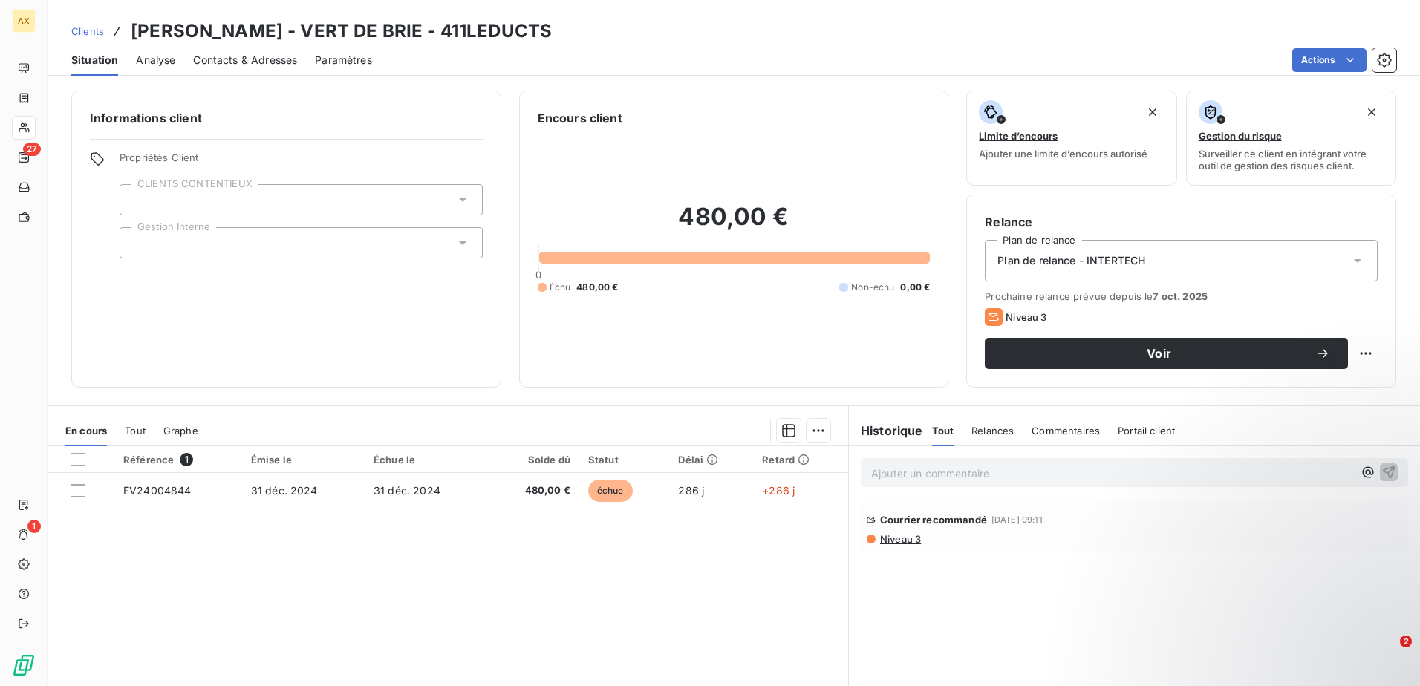
click at [96, 28] on span "Clients" at bounding box center [87, 31] width 33 height 12
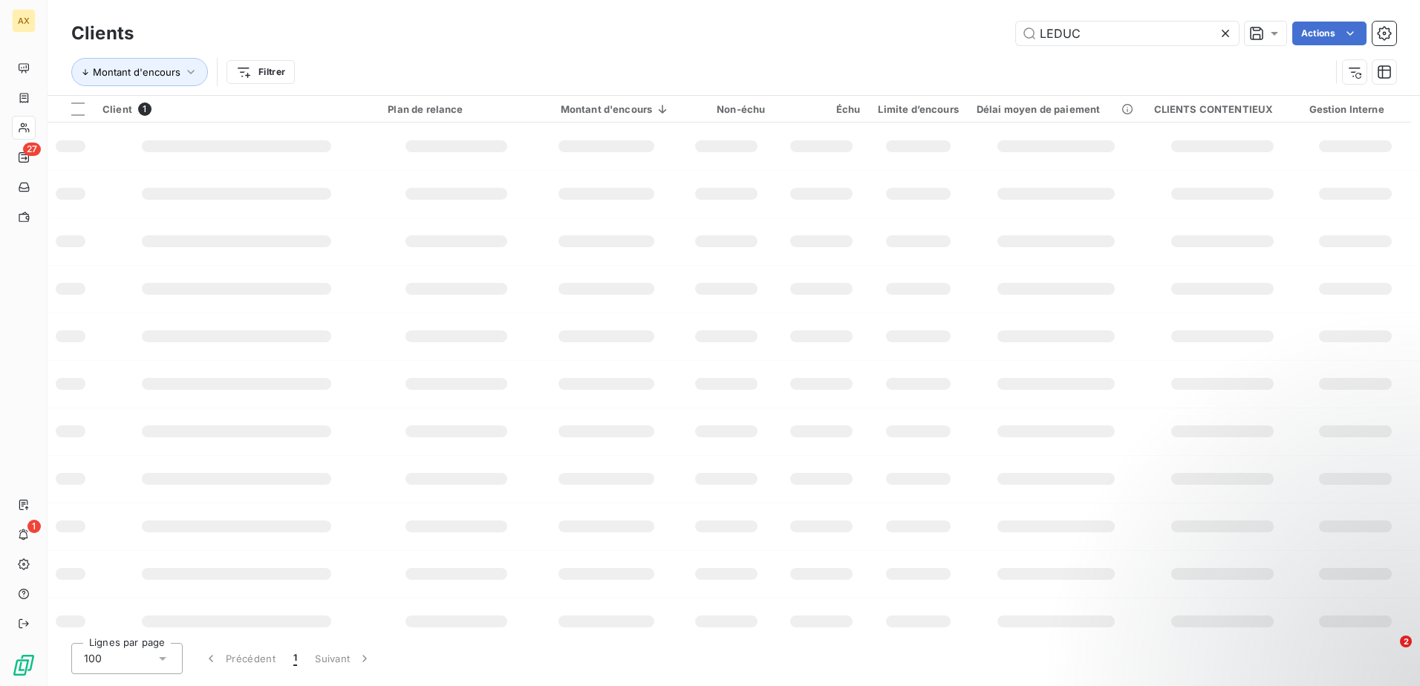
drag, startPoint x: 1128, startPoint y: 39, endPoint x: 924, endPoint y: 53, distance: 205.4
click at [944, 50] on div "Clients [PERSON_NAME] Actions Montant d'encours Filtrer" at bounding box center [733, 56] width 1324 height 77
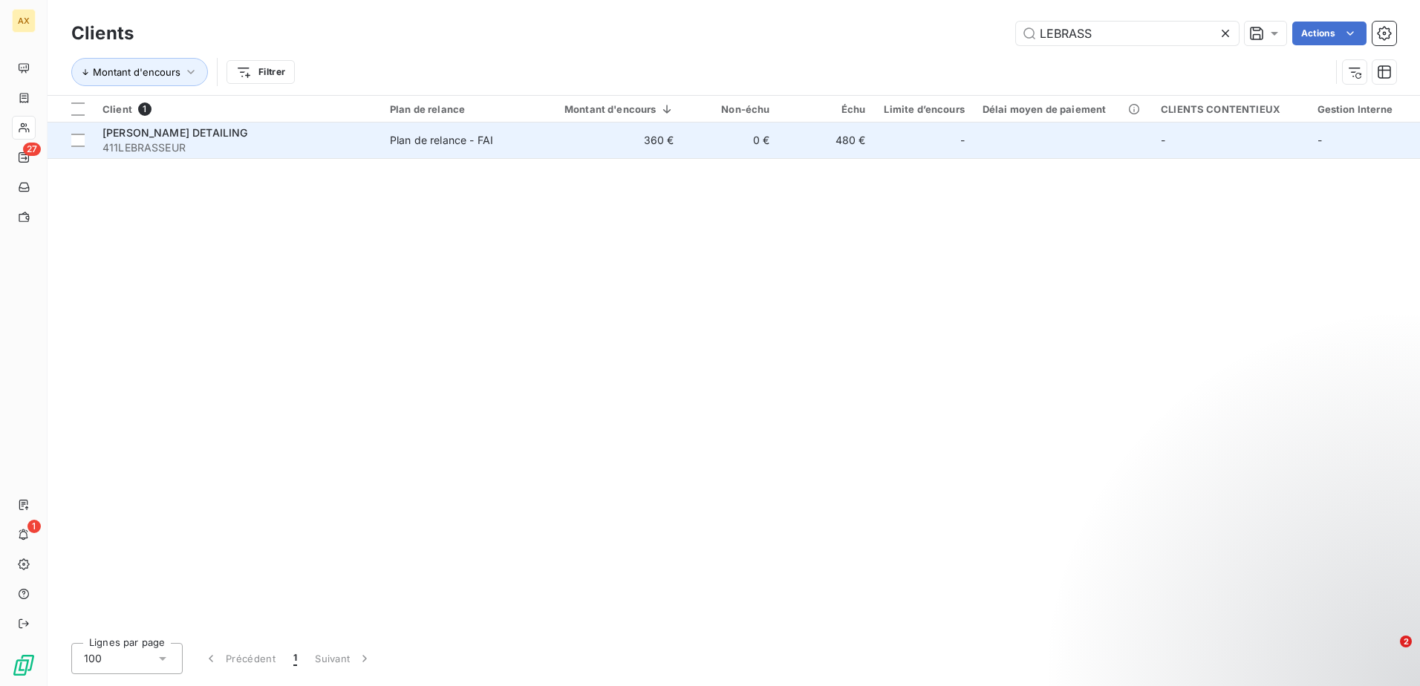
type input "LEBRASS"
click at [410, 145] on div "Plan de relance - FAI" at bounding box center [441, 140] width 103 height 15
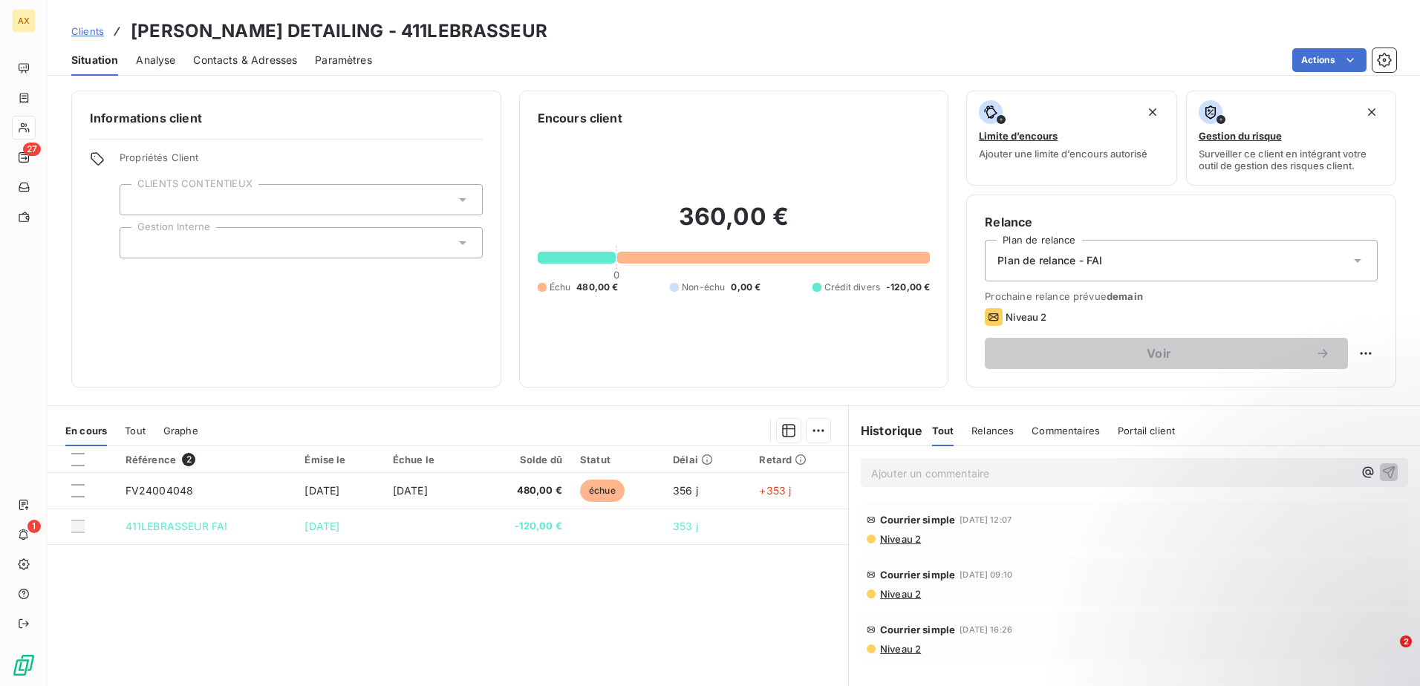
click at [83, 30] on span "Clients" at bounding box center [87, 31] width 33 height 12
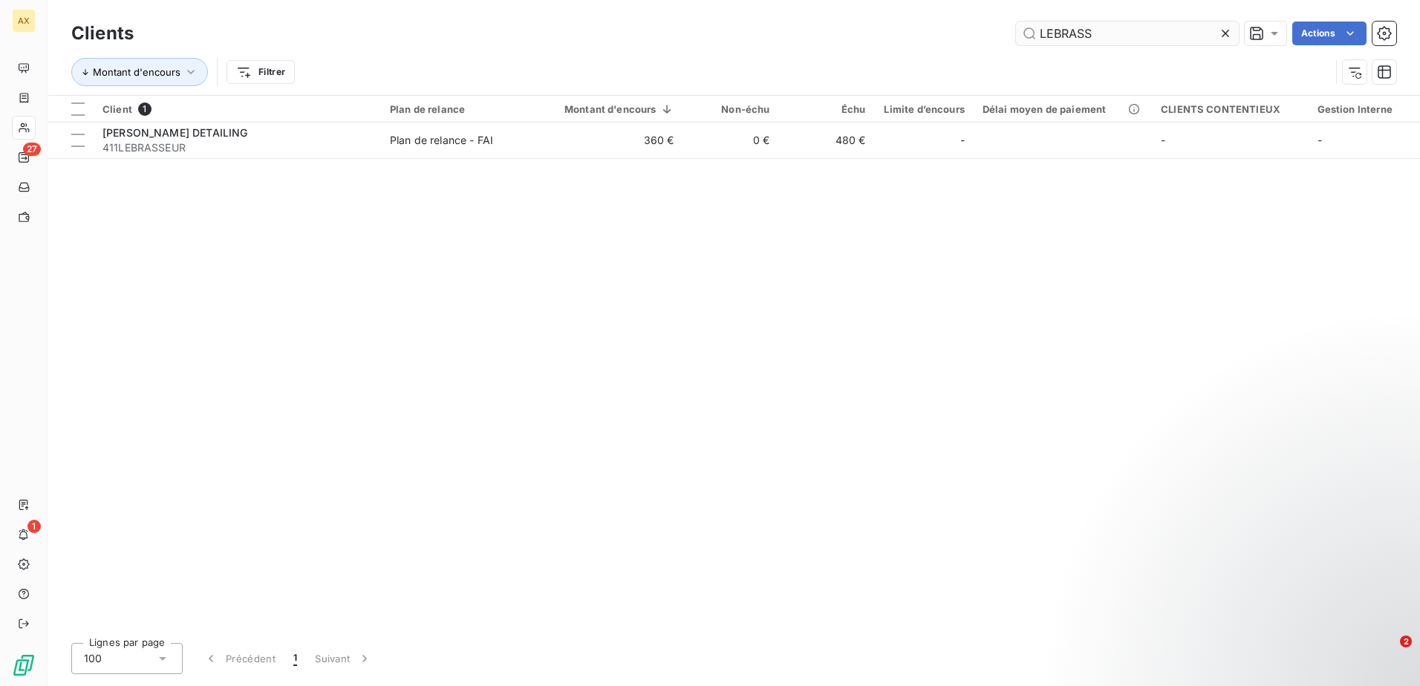
click at [1143, 30] on input "LEBRASS" at bounding box center [1127, 34] width 223 height 24
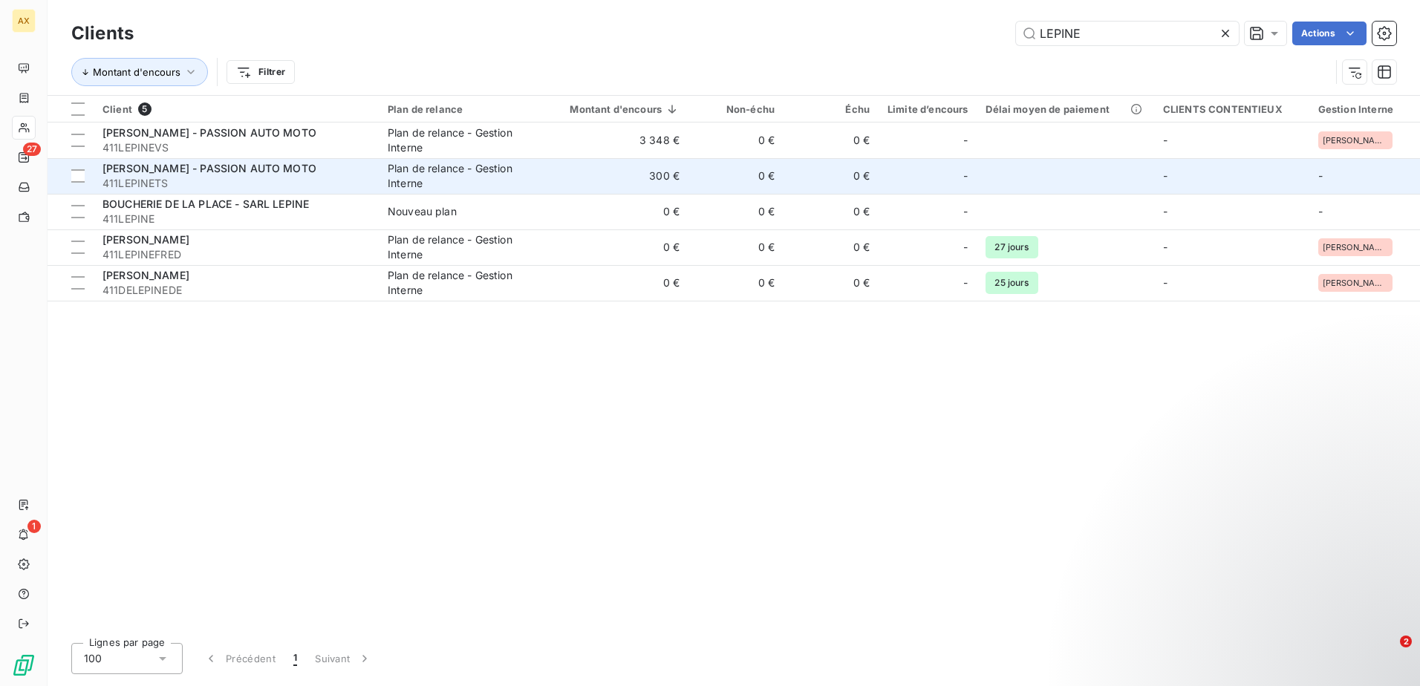
type input "LEPINE"
click at [256, 182] on span "411LEPINETS" at bounding box center [235, 183] width 267 height 15
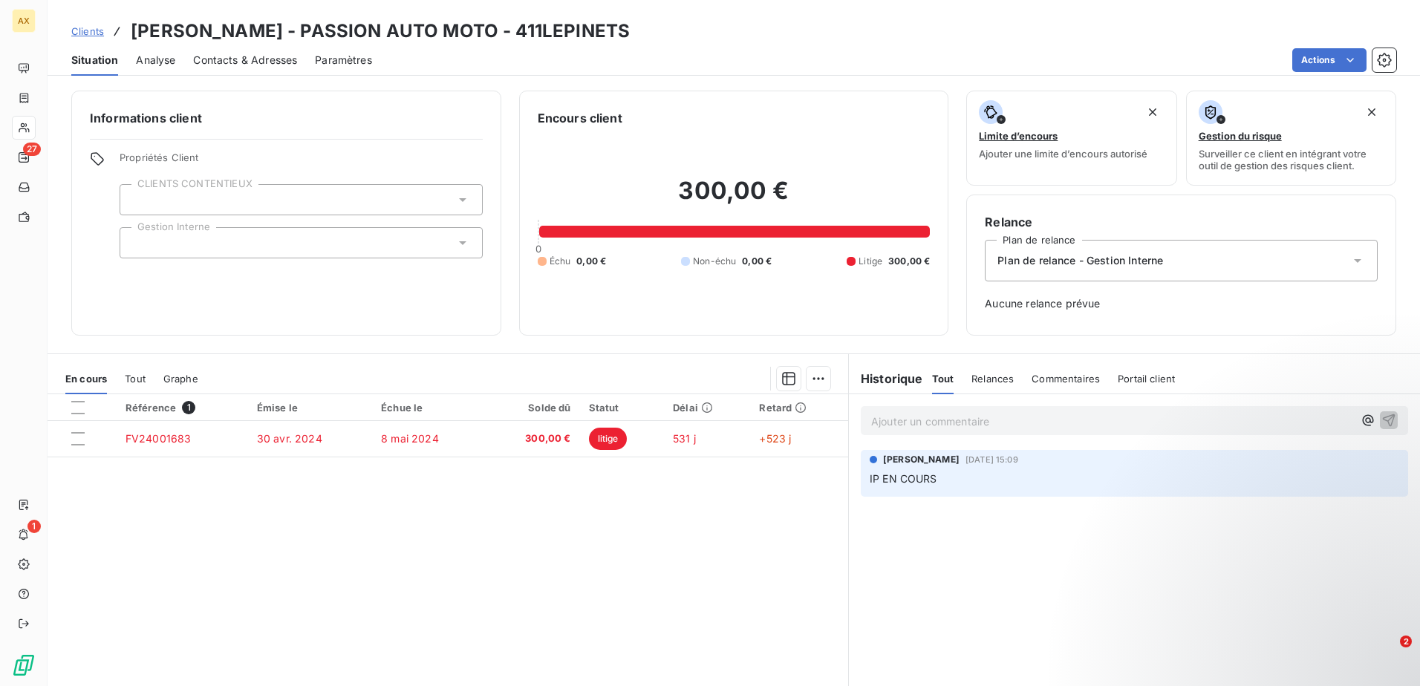
click at [84, 30] on span "Clients" at bounding box center [87, 31] width 33 height 12
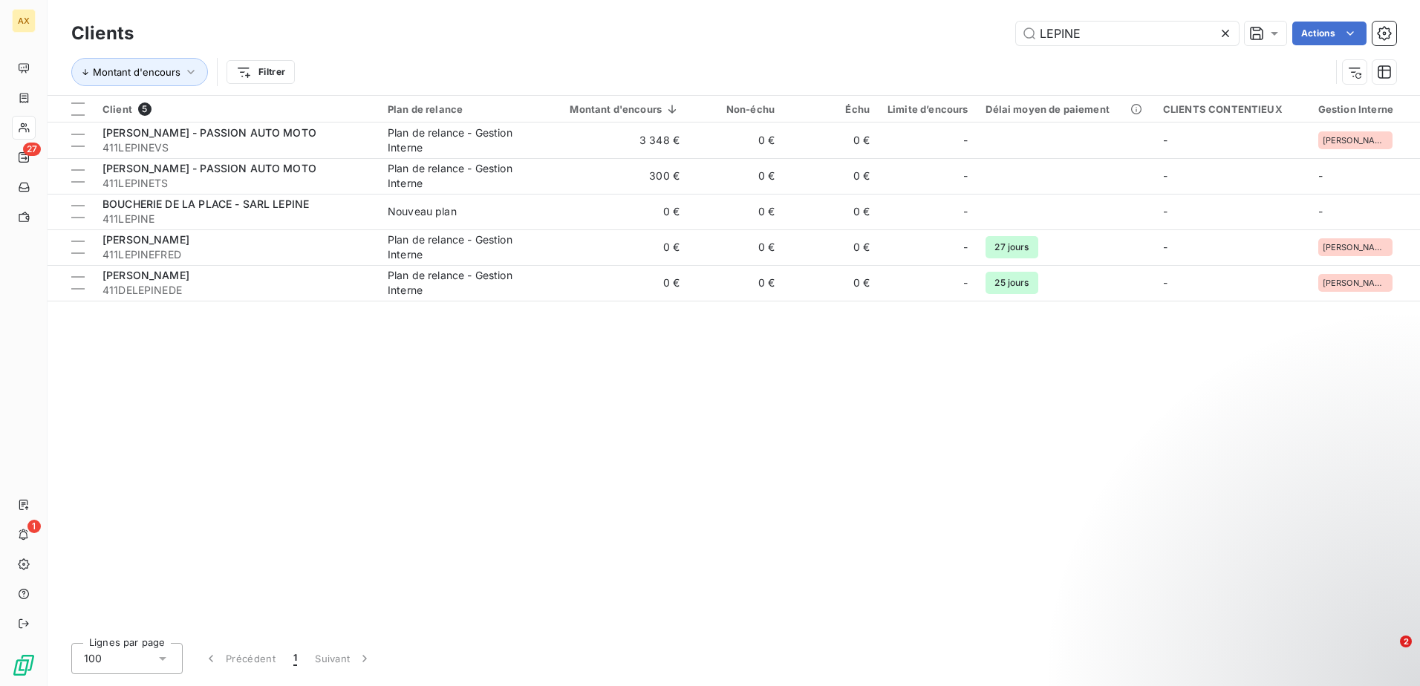
drag, startPoint x: 1108, startPoint y: 38, endPoint x: 919, endPoint y: 30, distance: 188.8
click at [919, 30] on div "[PERSON_NAME] Actions" at bounding box center [773, 34] width 1244 height 24
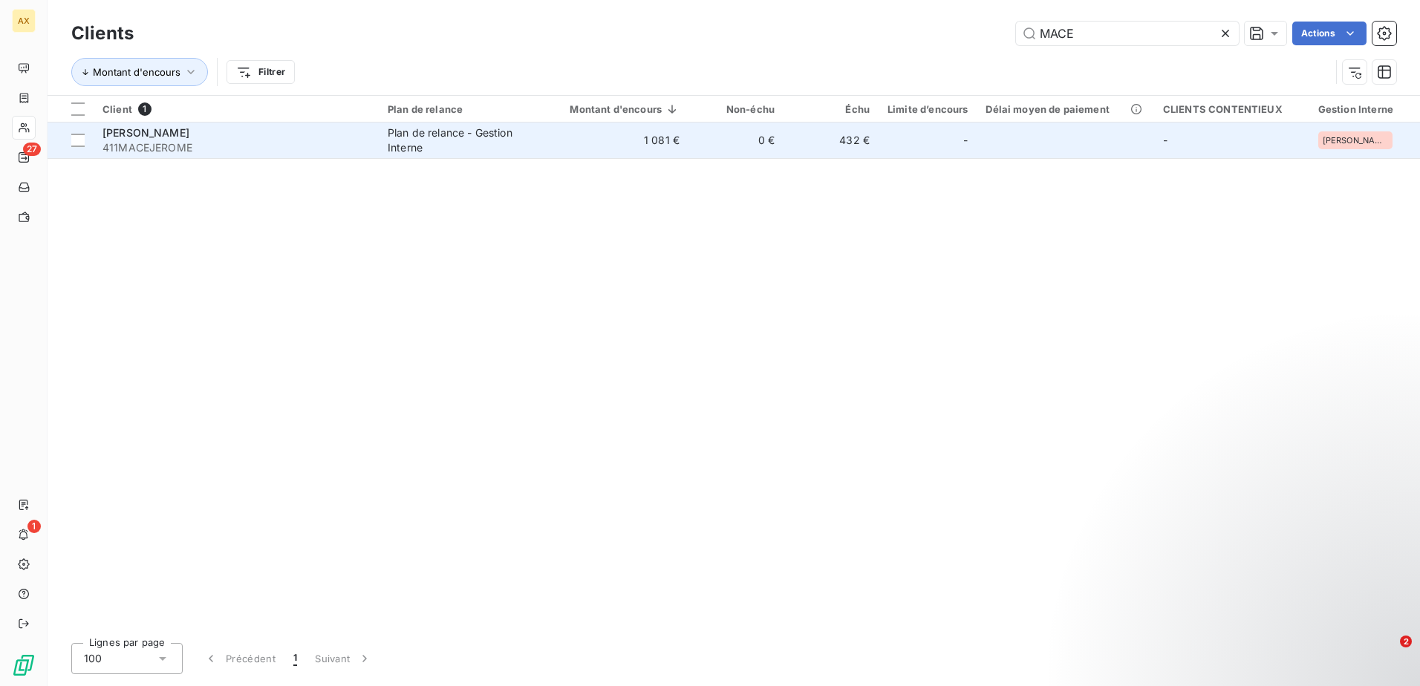
type input "MACE"
click at [452, 133] on div "Plan de relance - Gestion Interne" at bounding box center [461, 140] width 146 height 30
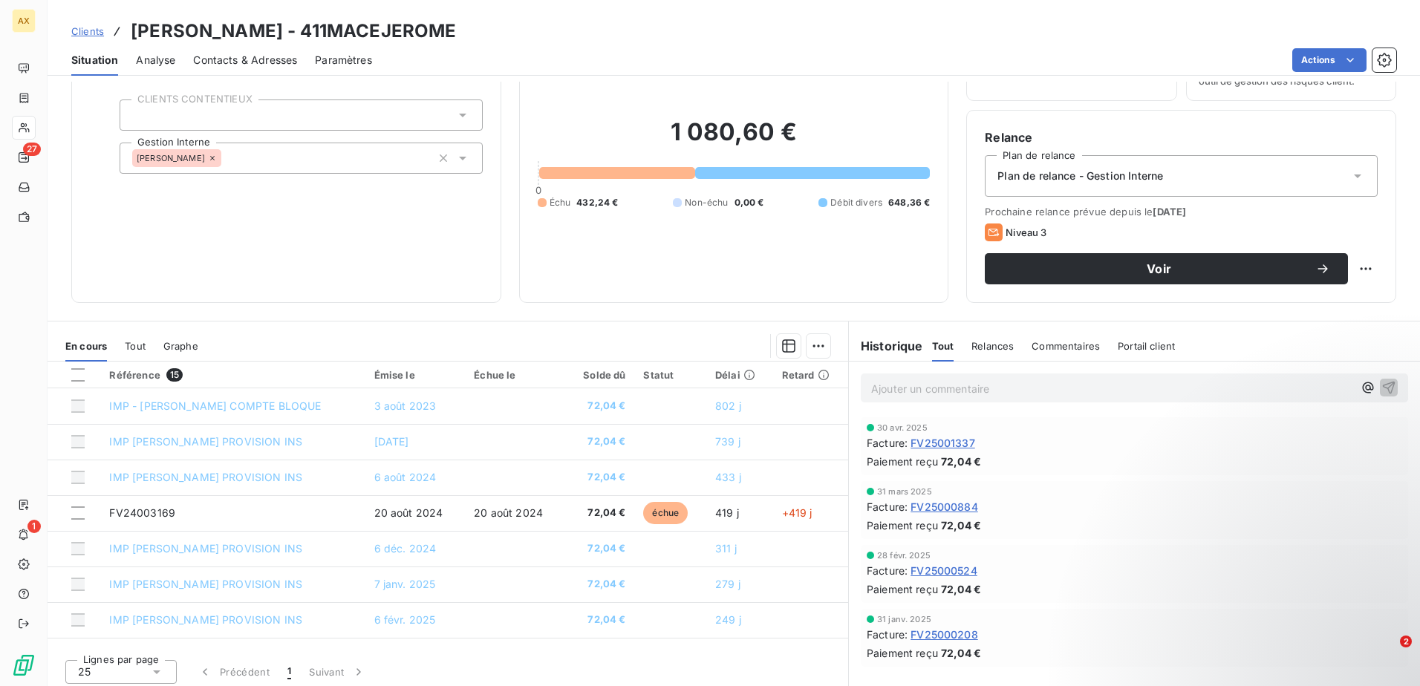
scroll to position [91, 0]
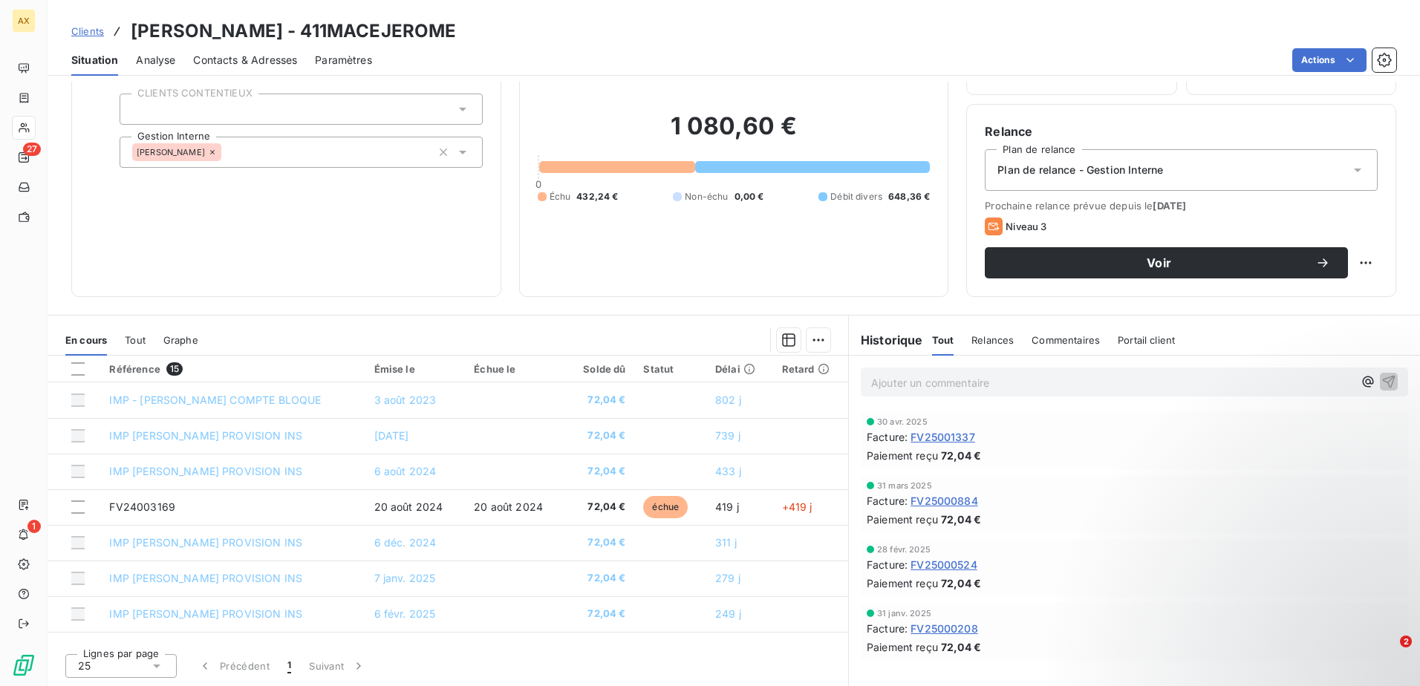
click at [989, 336] on span "Relances" at bounding box center [992, 340] width 42 height 12
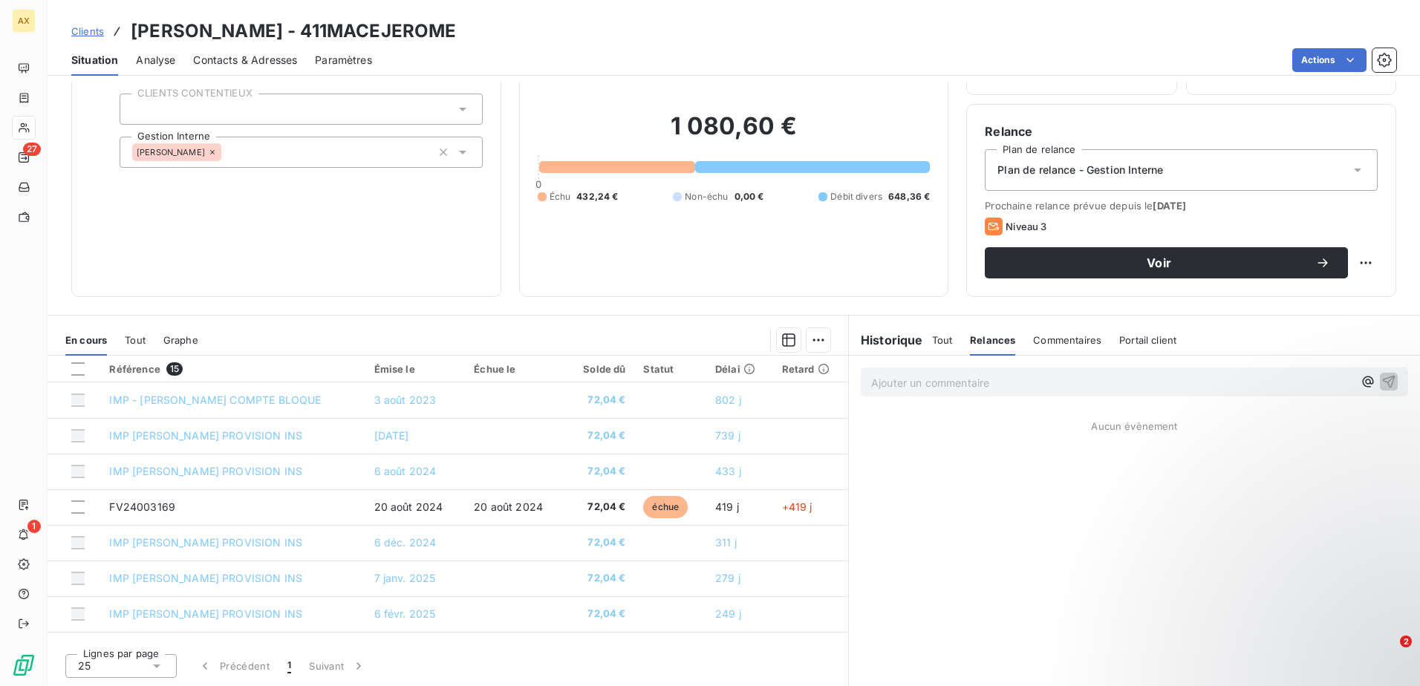
click at [100, 30] on span "Clients" at bounding box center [87, 31] width 33 height 12
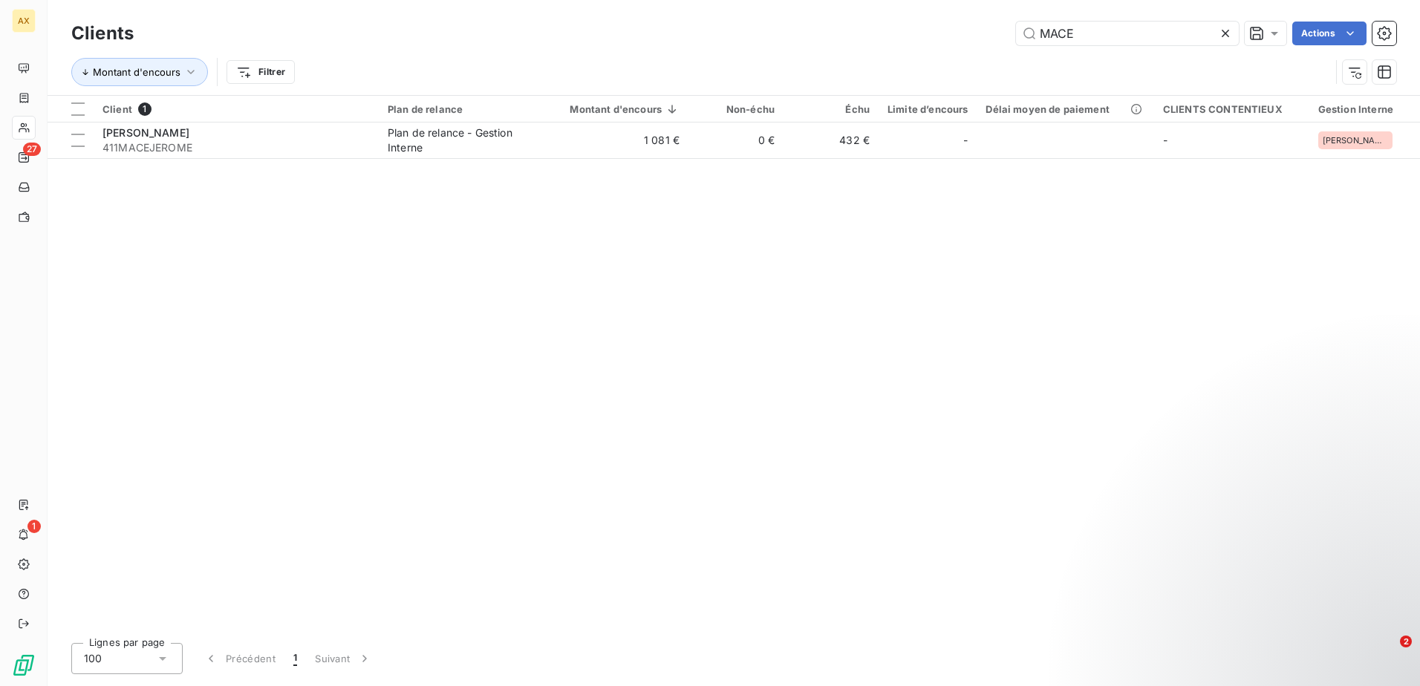
drag, startPoint x: 1085, startPoint y: 39, endPoint x: 984, endPoint y: 22, distance: 103.1
click at [1010, 36] on div "[PERSON_NAME] Actions" at bounding box center [773, 34] width 1244 height 24
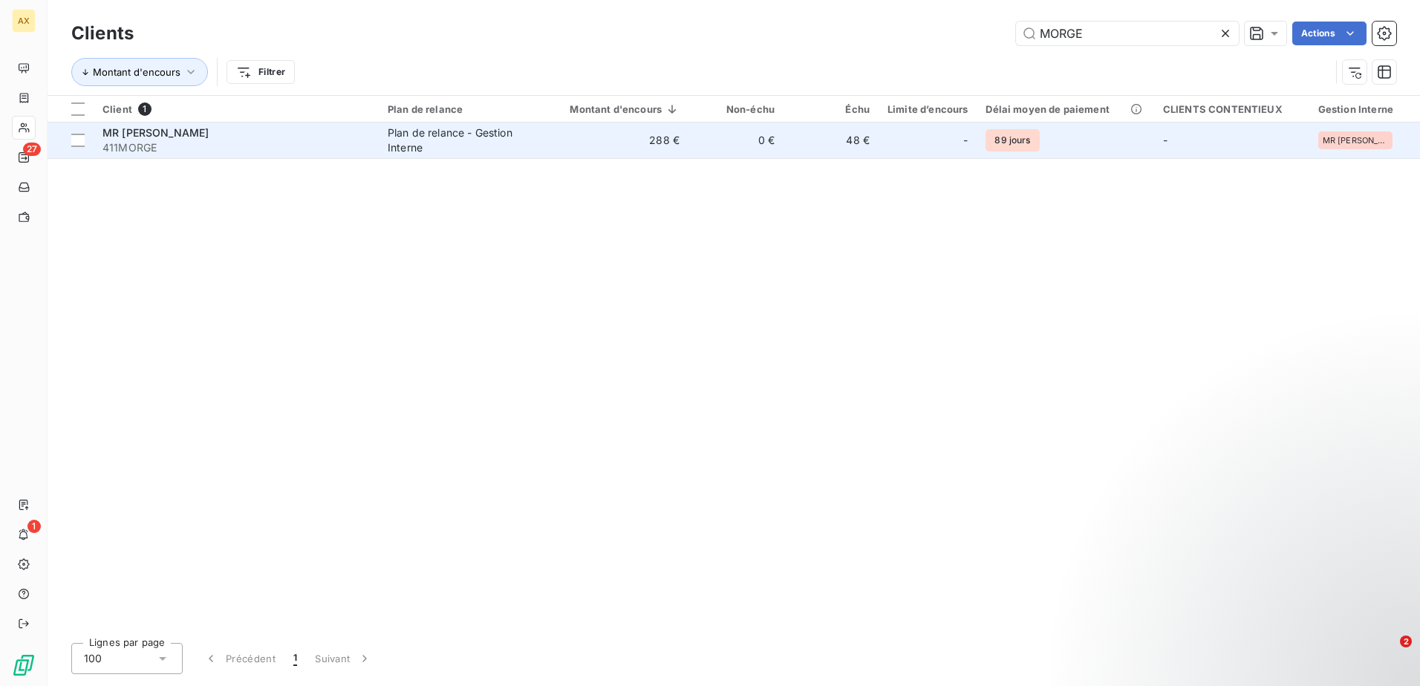
type input "MORGE"
click at [437, 154] on div "Plan de relance - Gestion Interne" at bounding box center [461, 140] width 146 height 30
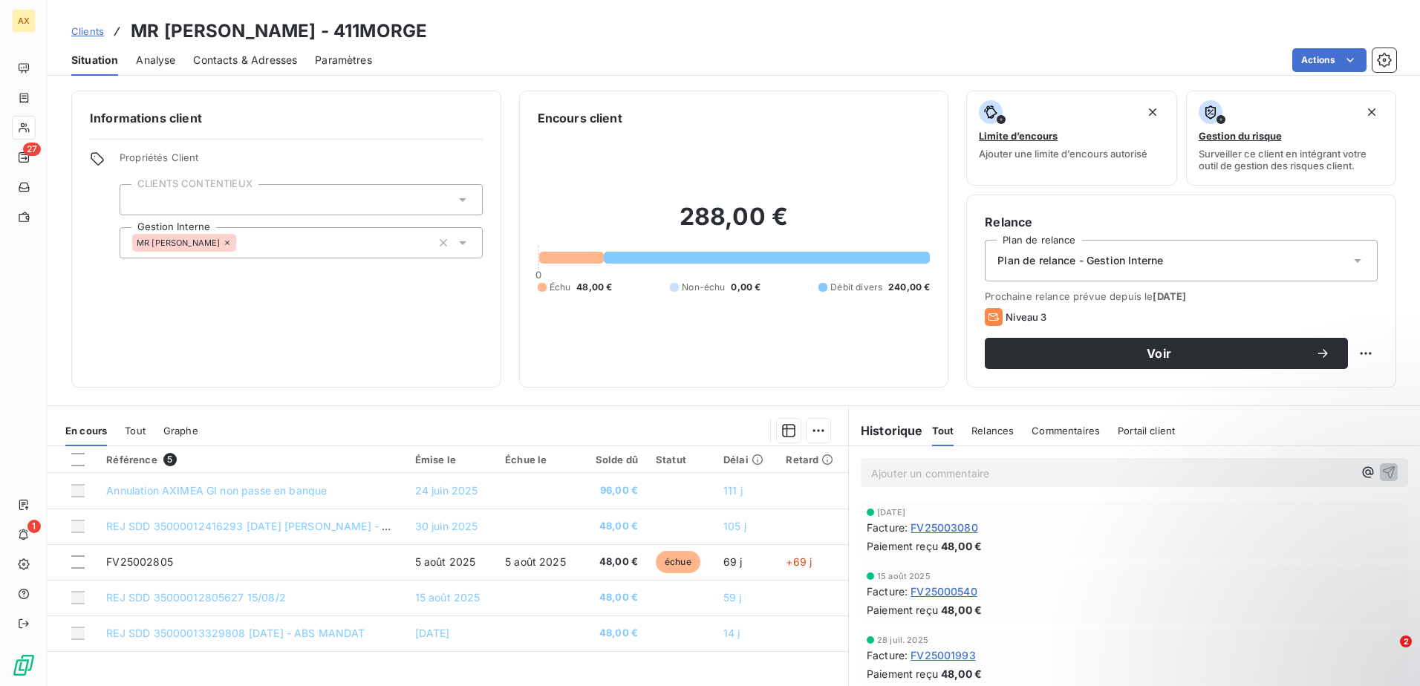
click at [82, 30] on span "Clients" at bounding box center [87, 31] width 33 height 12
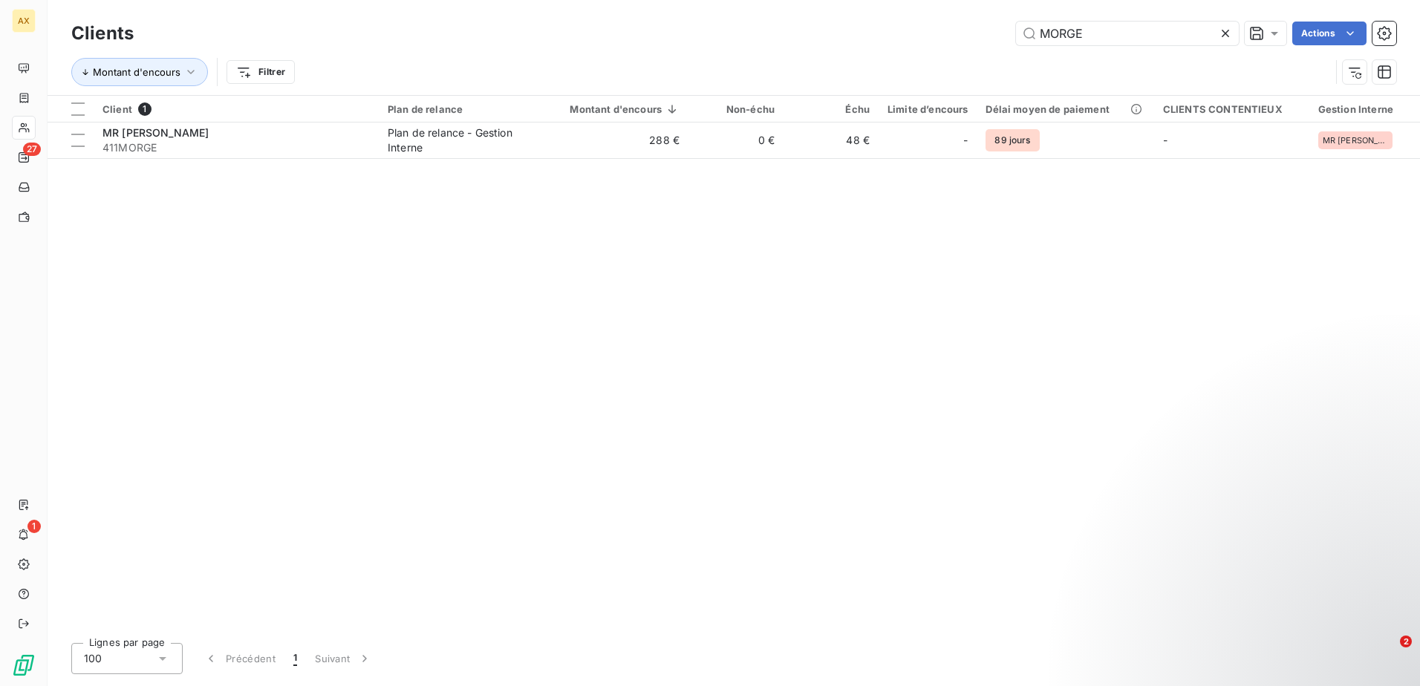
drag, startPoint x: 1129, startPoint y: 38, endPoint x: 896, endPoint y: 42, distance: 233.2
click at [903, 42] on div "MORGE Actions" at bounding box center [773, 34] width 1244 height 24
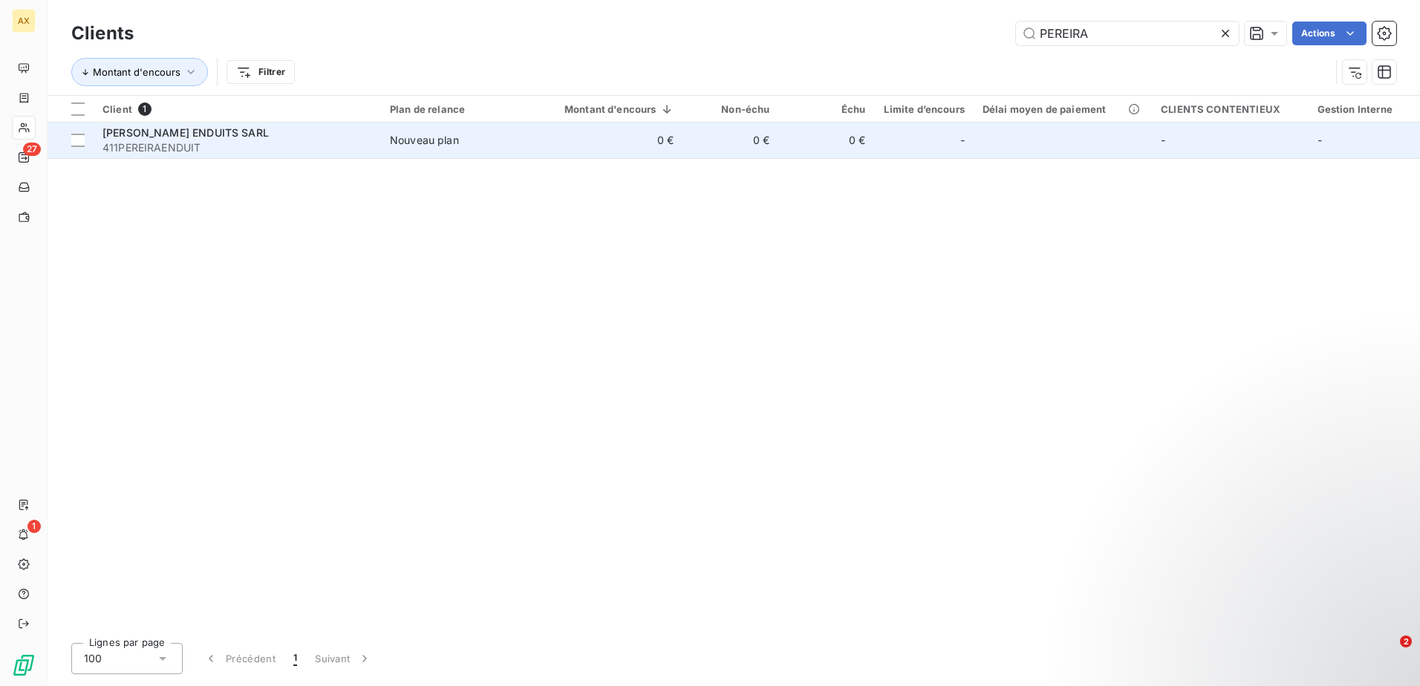
type input "PEREIRA"
click at [454, 152] on td "Nouveau plan" at bounding box center [459, 140] width 156 height 36
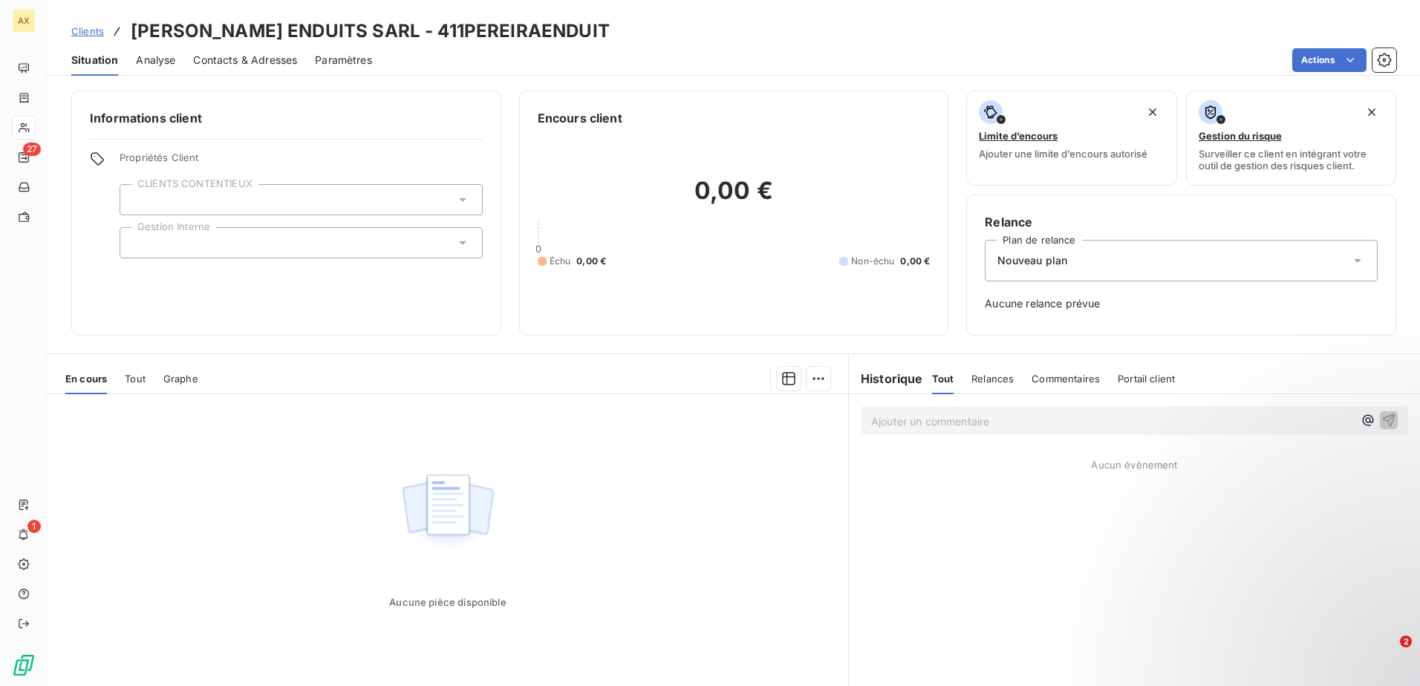
click at [95, 32] on span "Clients" at bounding box center [87, 31] width 33 height 12
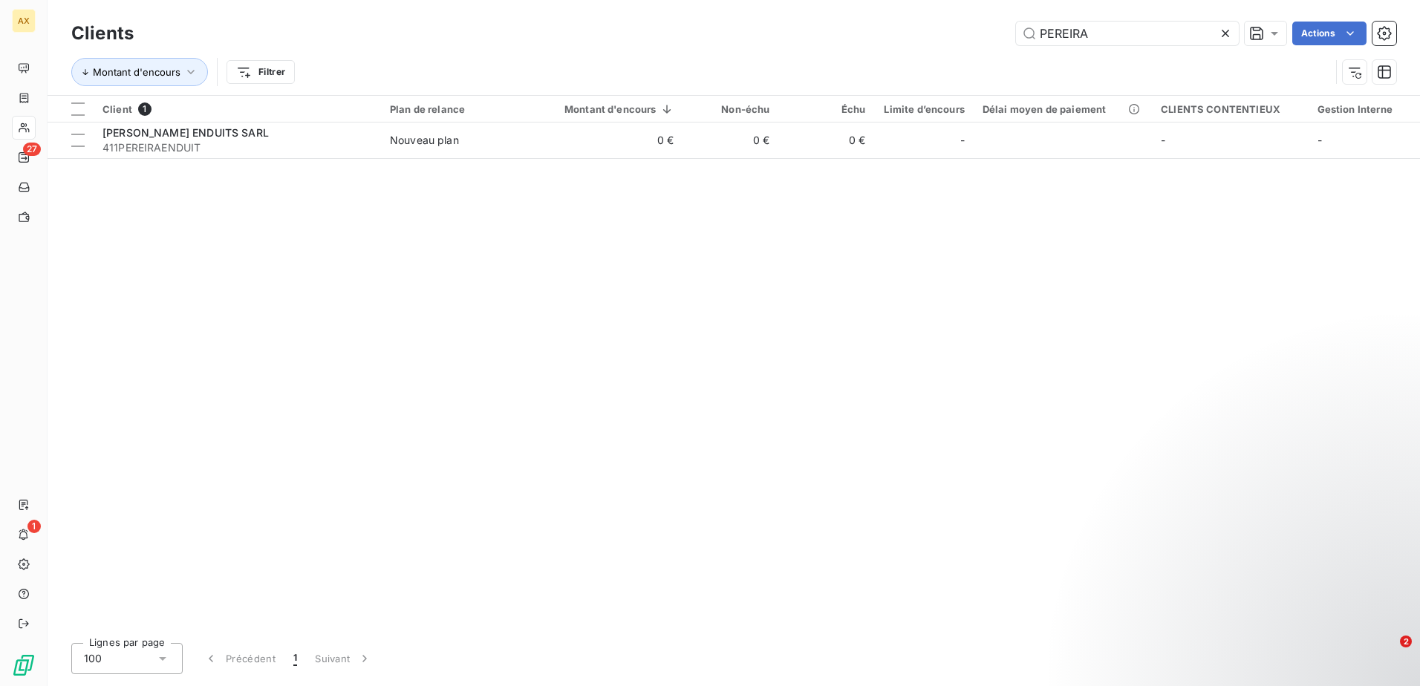
drag, startPoint x: 1102, startPoint y: 26, endPoint x: 938, endPoint y: 24, distance: 164.8
click at [944, 20] on div "Clients [PERSON_NAME] Actions" at bounding box center [733, 33] width 1324 height 31
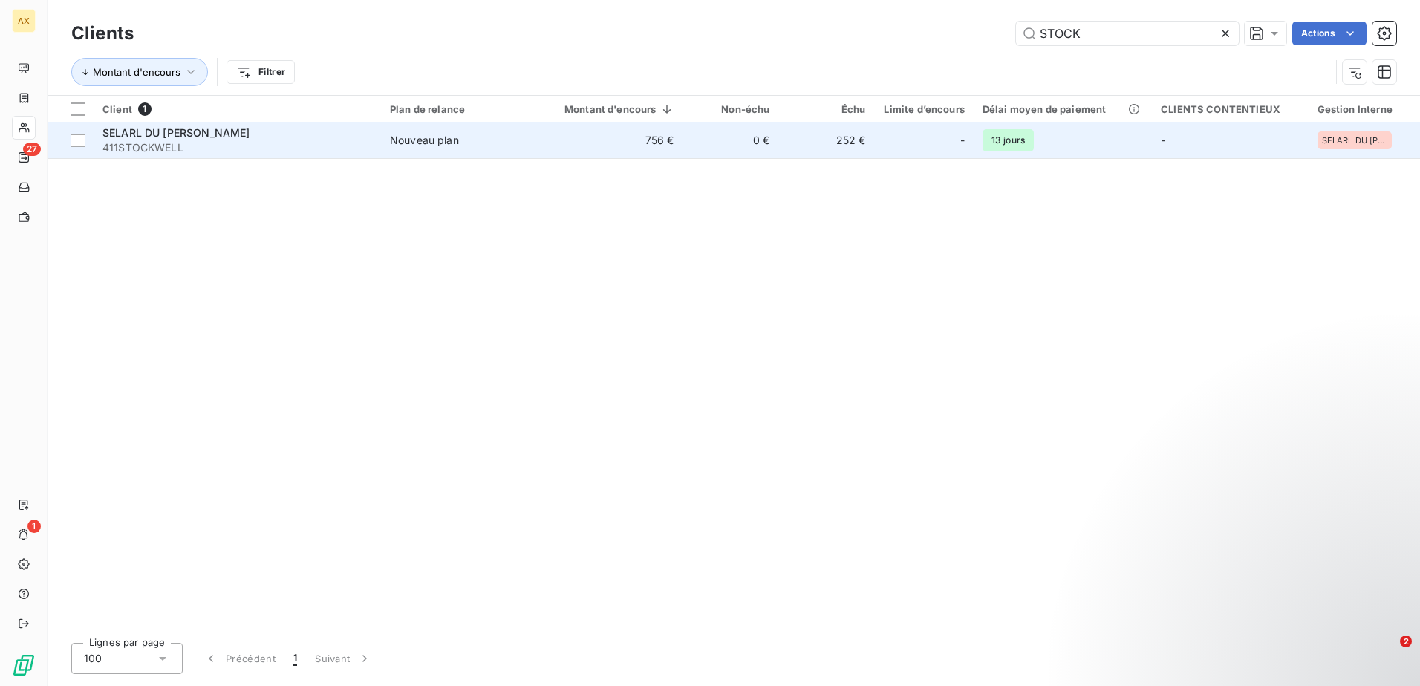
type input "STOCK"
click at [129, 154] on span "411STOCKWELL" at bounding box center [236, 147] width 269 height 15
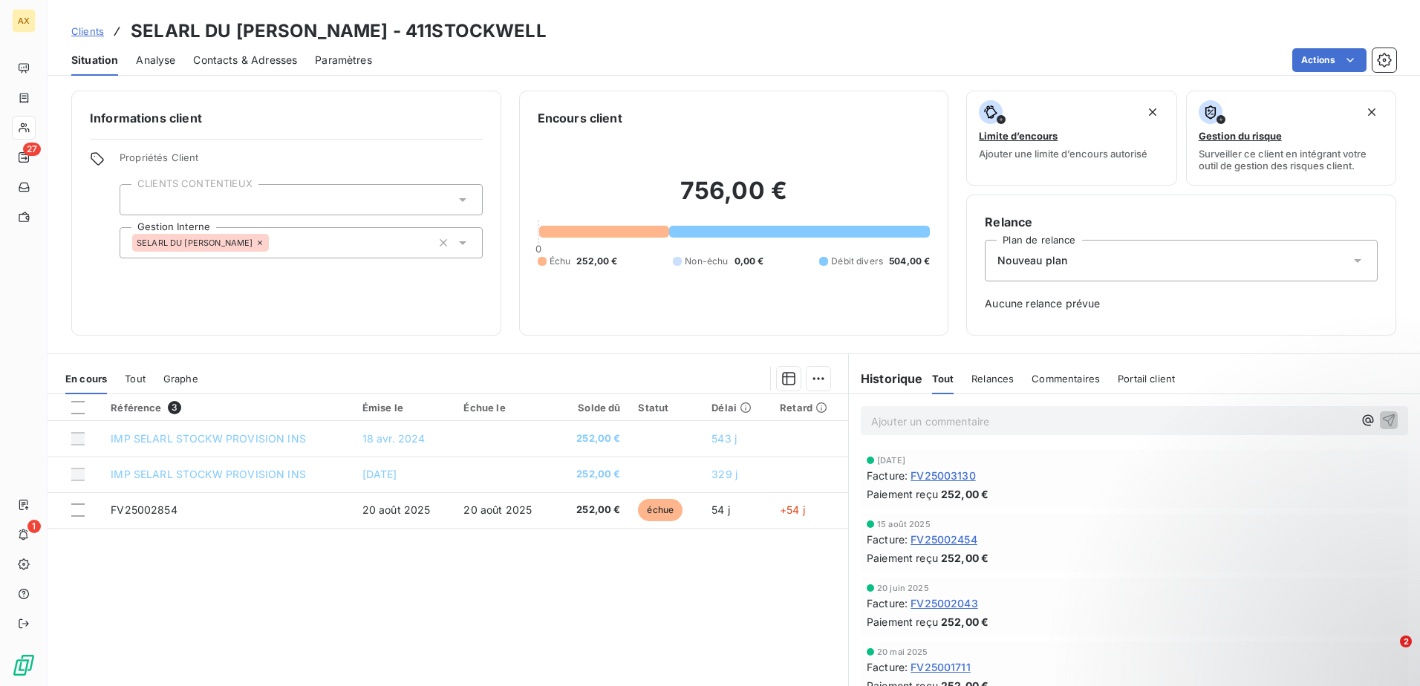
click at [247, 73] on div "Contacts & Adresses" at bounding box center [245, 60] width 104 height 31
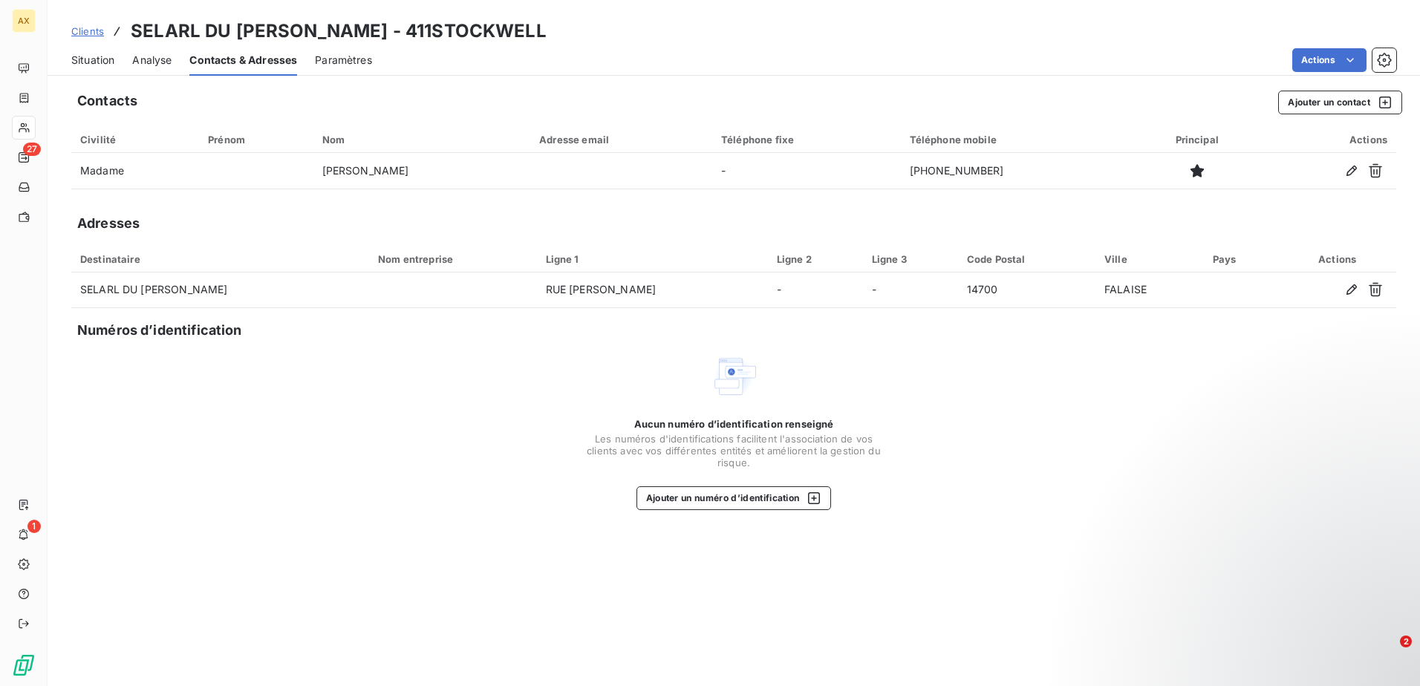
click at [97, 28] on span "Clients" at bounding box center [87, 31] width 33 height 12
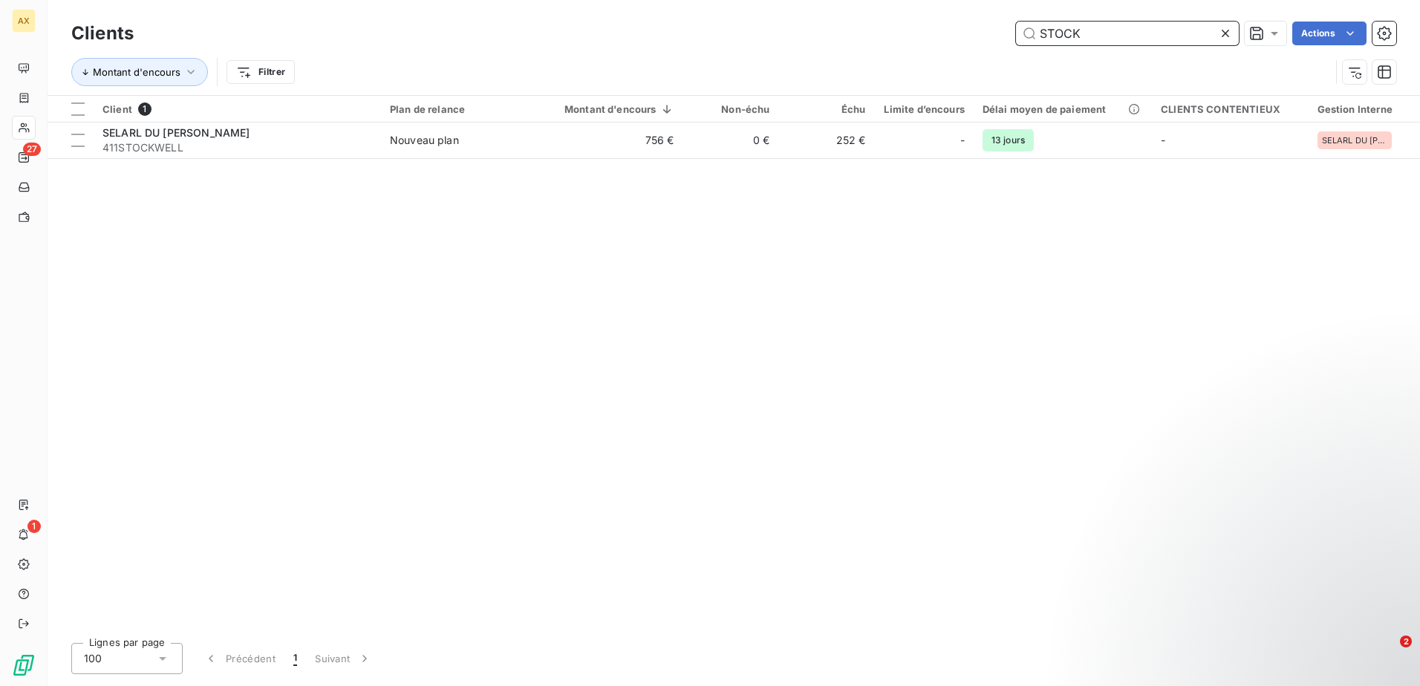
drag, startPoint x: 1101, startPoint y: 39, endPoint x: 949, endPoint y: 51, distance: 152.7
click at [949, 51] on div "Clients STOCK Actions Montant d'encours Filtrer" at bounding box center [733, 56] width 1324 height 77
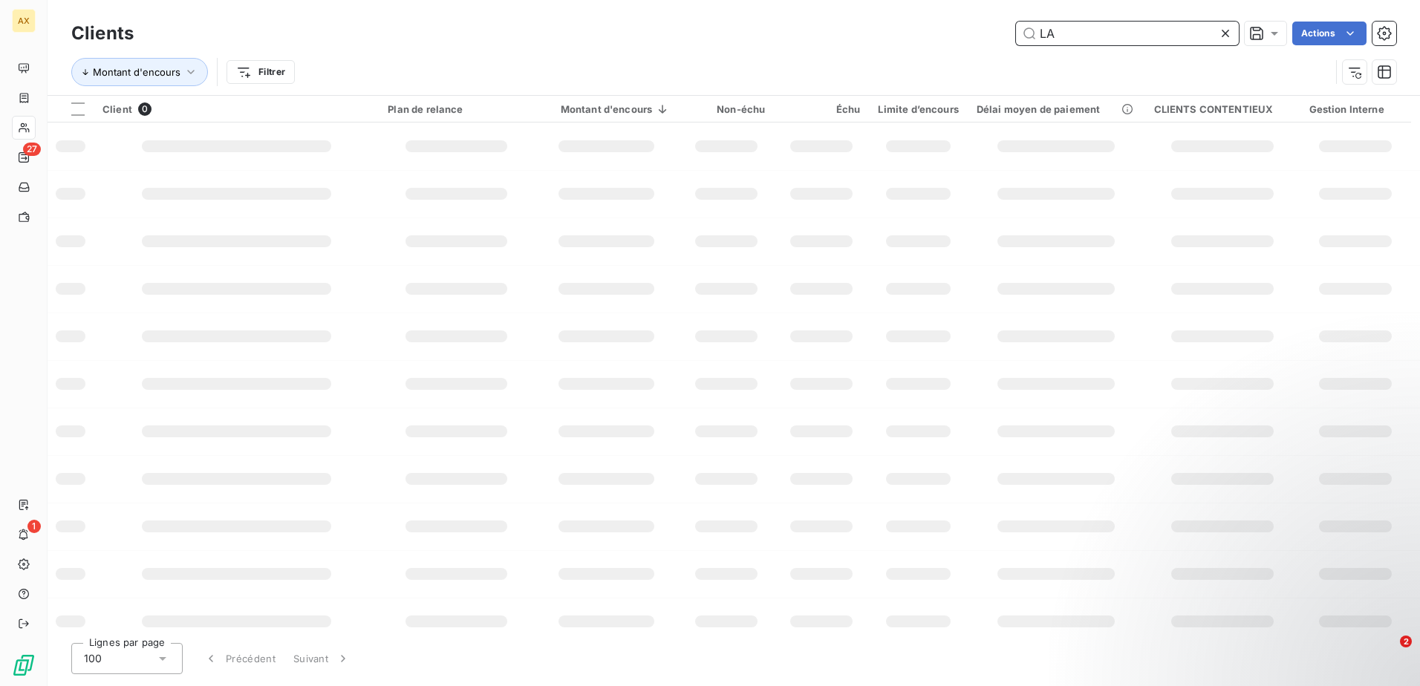
type input "L"
type input "D"
type input "L"
type input "D"
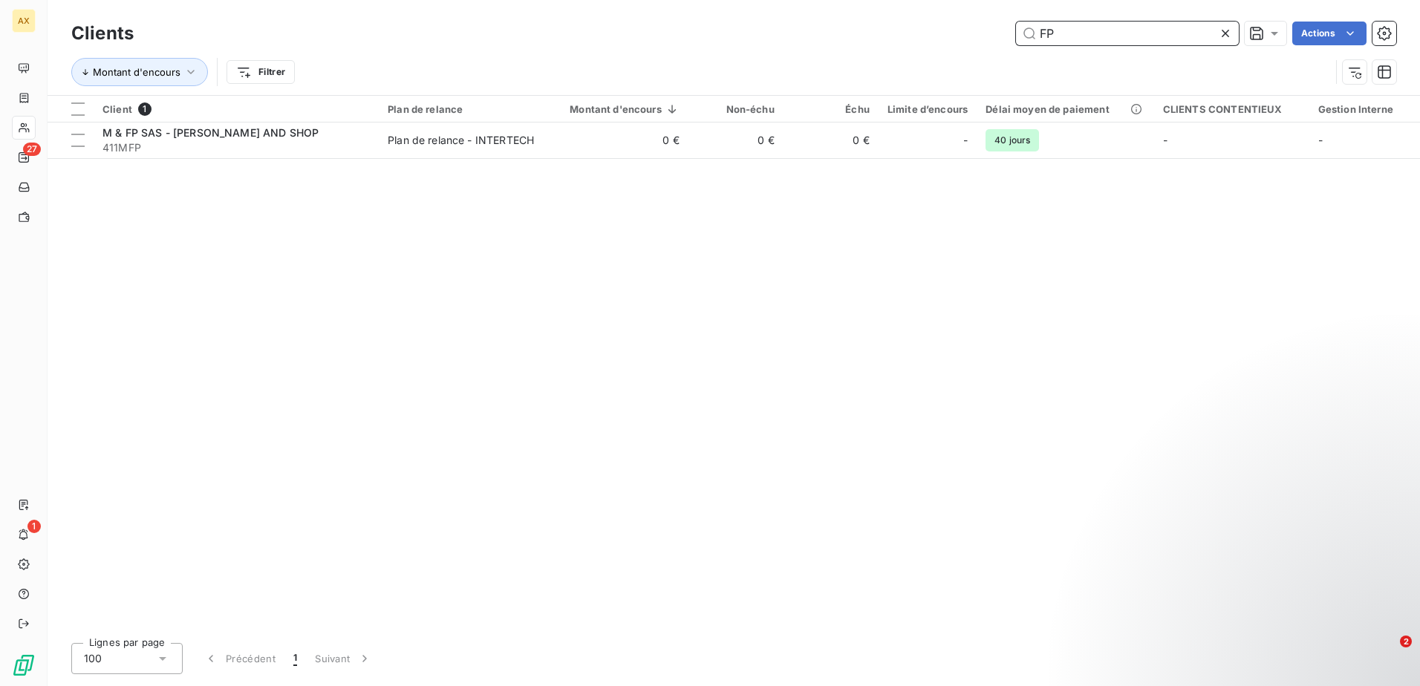
type input "F"
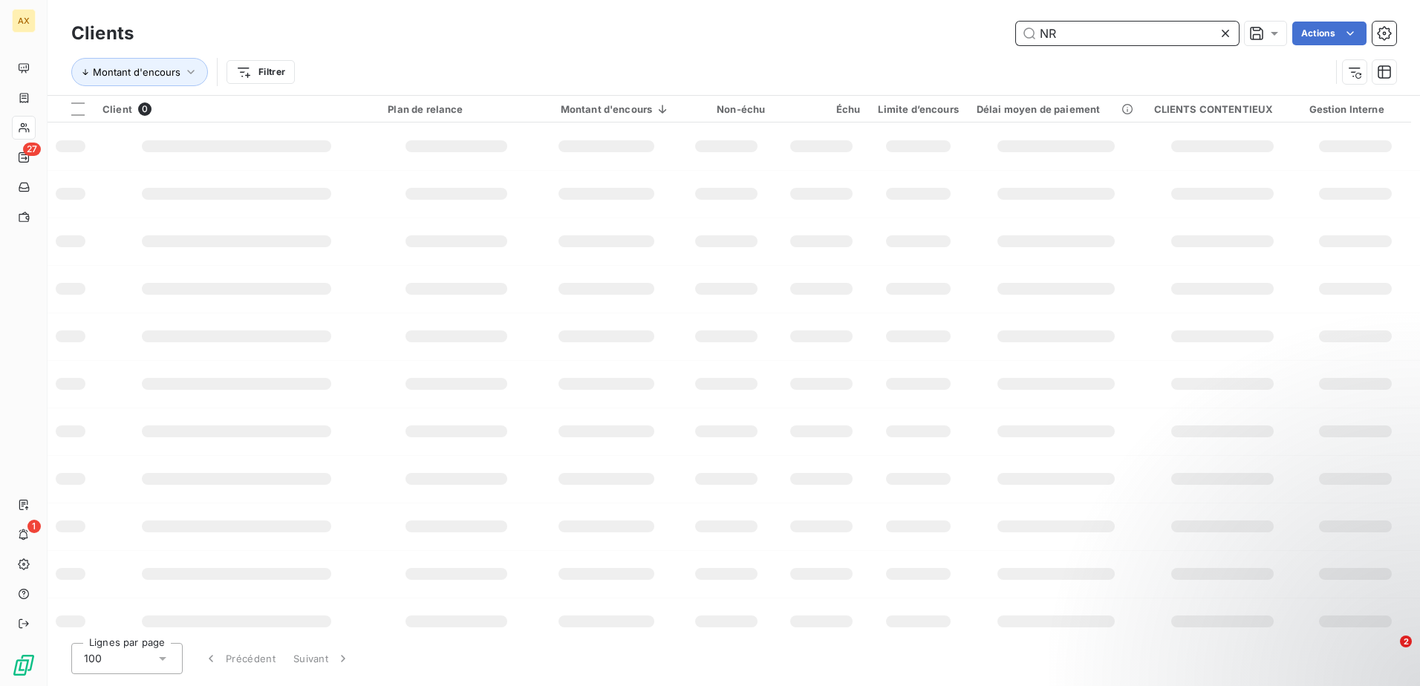
type input "N"
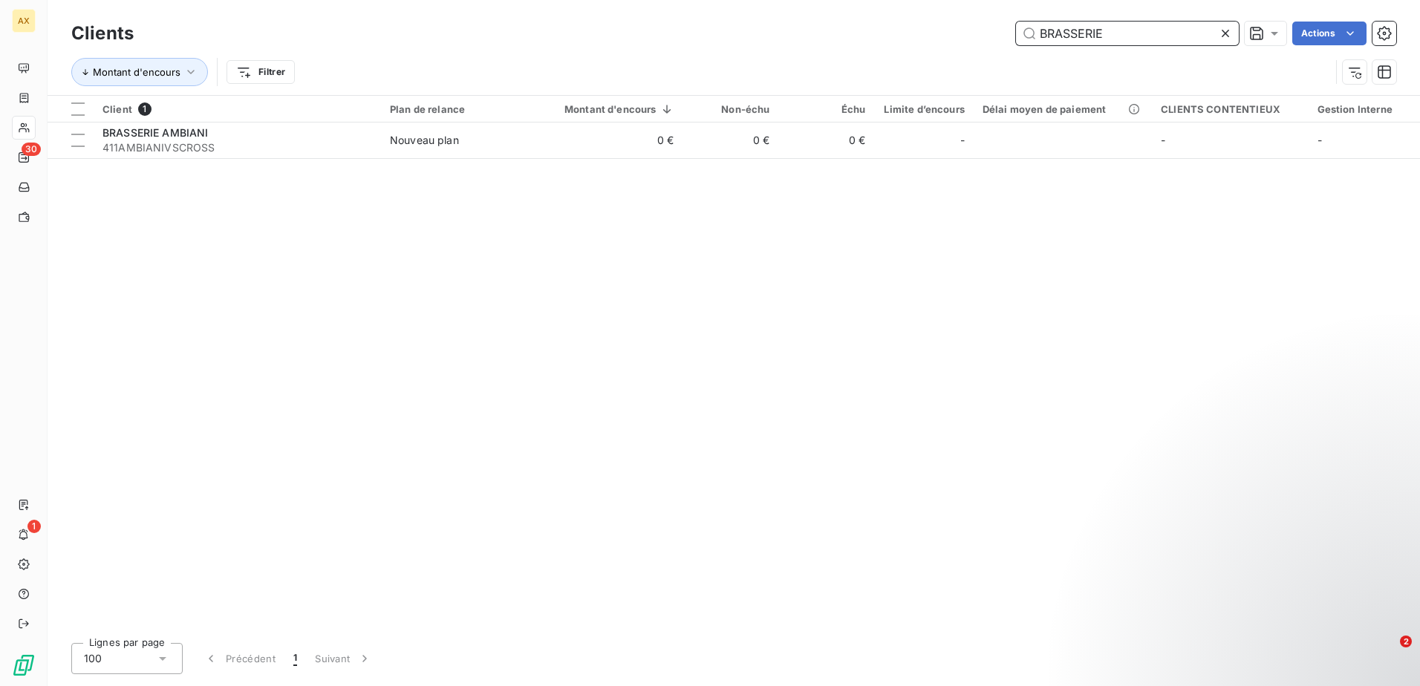
drag, startPoint x: 1114, startPoint y: 30, endPoint x: 403, endPoint y: 35, distance: 711.2
click at [403, 35] on div "BRASSERIE Actions" at bounding box center [773, 34] width 1244 height 24
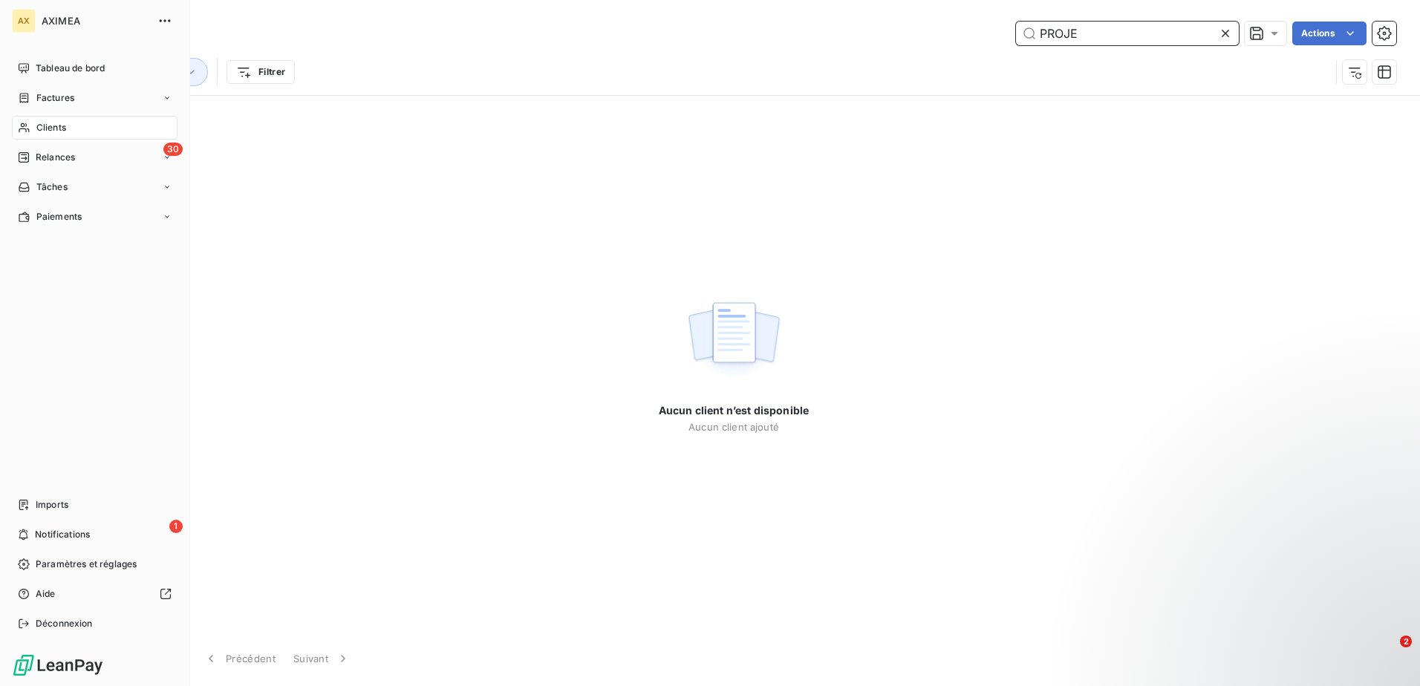
type input "PROJE"
click at [27, 27] on div "AX" at bounding box center [24, 21] width 24 height 24
click at [168, 14] on icon "button" at bounding box center [164, 20] width 15 height 15
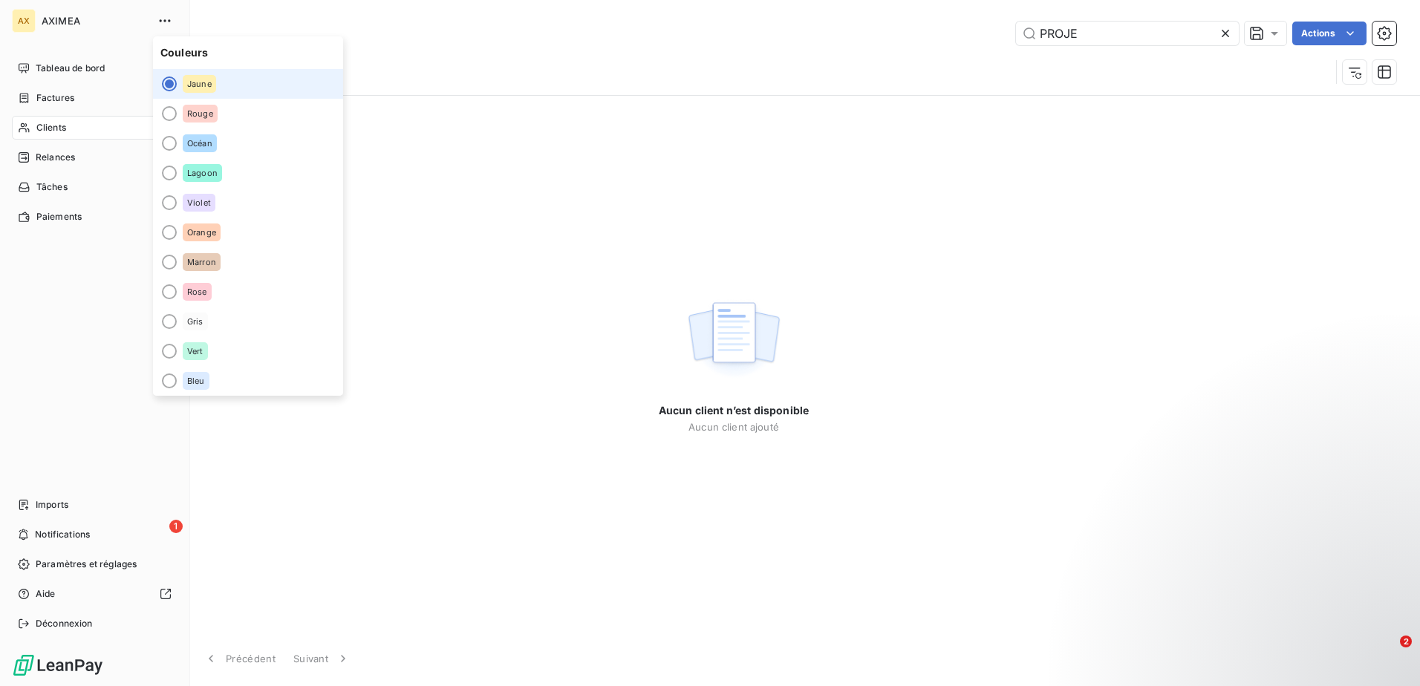
click at [68, 28] on div "AXIMEA" at bounding box center [109, 21] width 135 height 24
click at [71, 17] on span "AXIMEA" at bounding box center [95, 21] width 107 height 12
click at [56, 62] on span "Tableau de bord" at bounding box center [70, 68] width 69 height 13
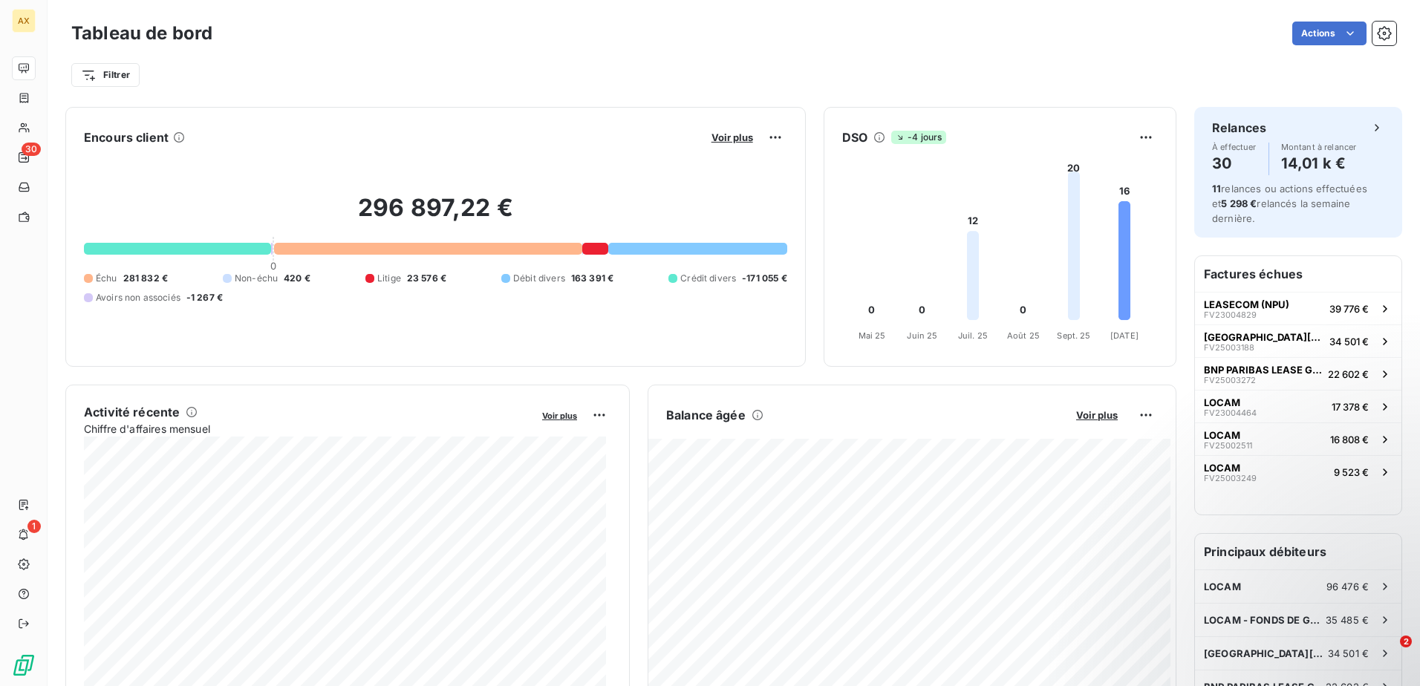
click at [801, 77] on div "Filtrer" at bounding box center [733, 75] width 1324 height 28
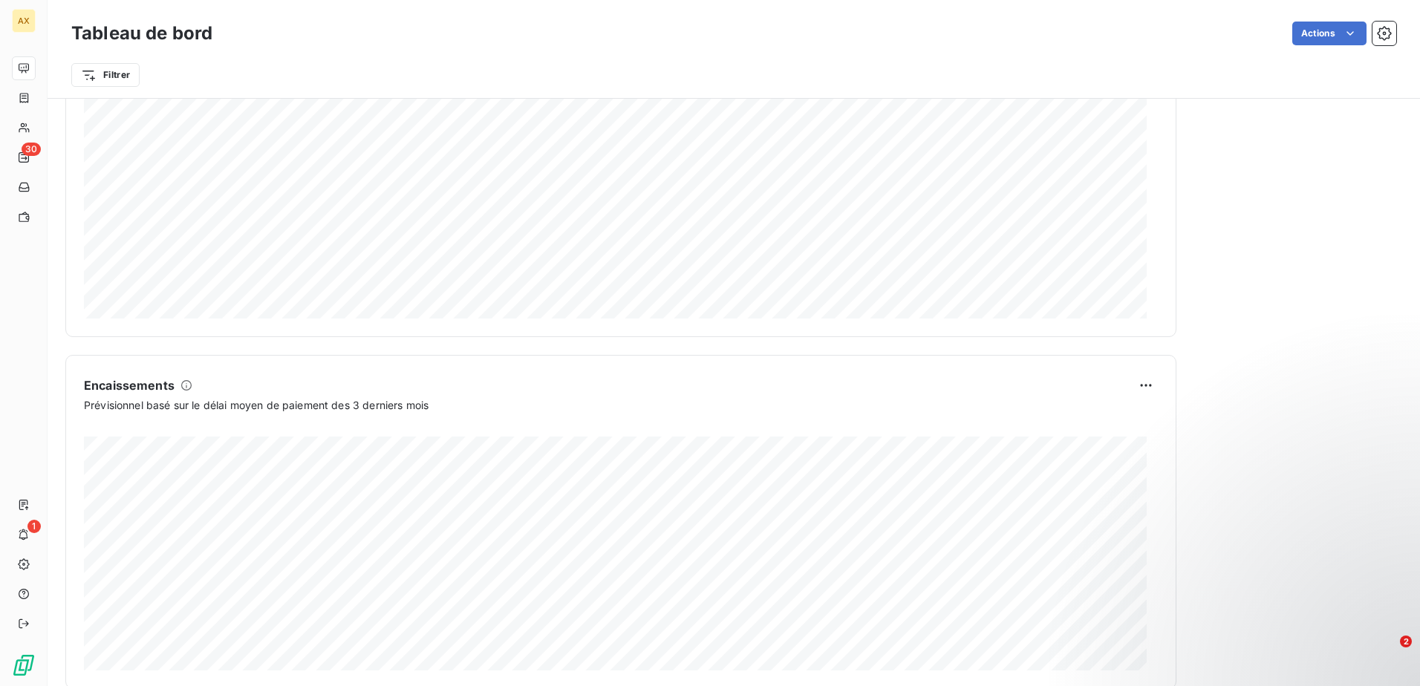
scroll to position [761, 0]
